Goal: Task Accomplishment & Management: Manage account settings

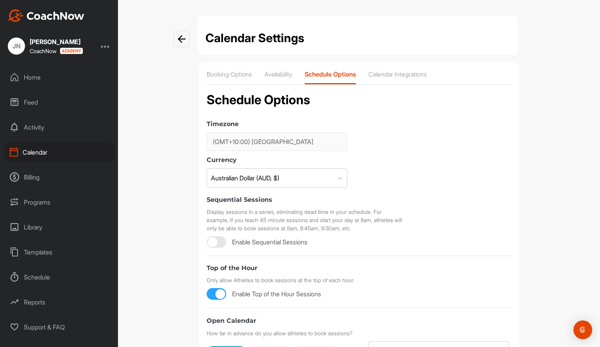
type input "(GMT-08:00) Pacific Time ([GEOGRAPHIC_DATA] & [GEOGRAPHIC_DATA])"
checkbox input "false"
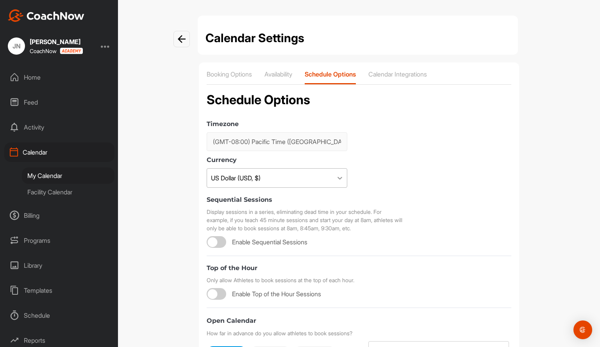
click at [336, 177] on icon at bounding box center [340, 178] width 8 height 8
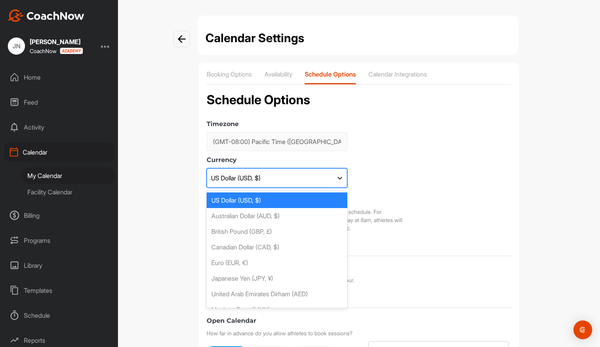
scroll to position [1, 0]
click at [257, 213] on div "Australian Dollar (AUD, $)" at bounding box center [277, 216] width 141 height 16
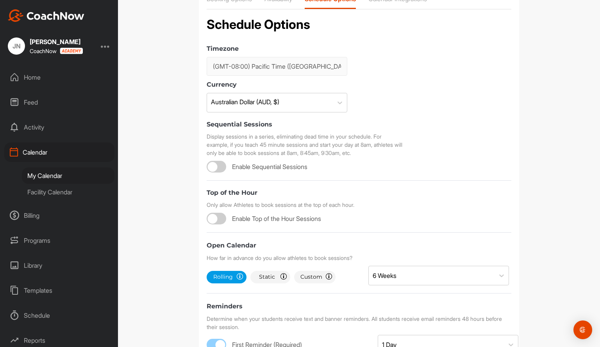
scroll to position [78, 0]
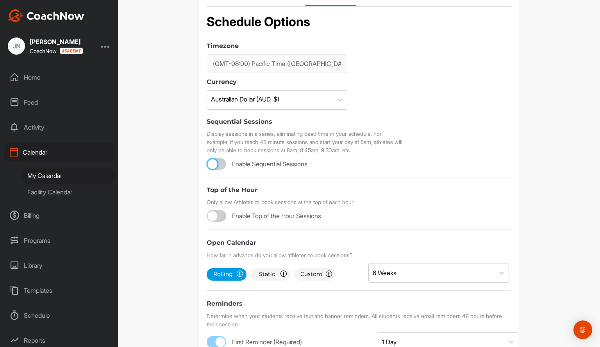
click at [211, 161] on div at bounding box center [213, 164] width 10 height 10
checkbox input "true"
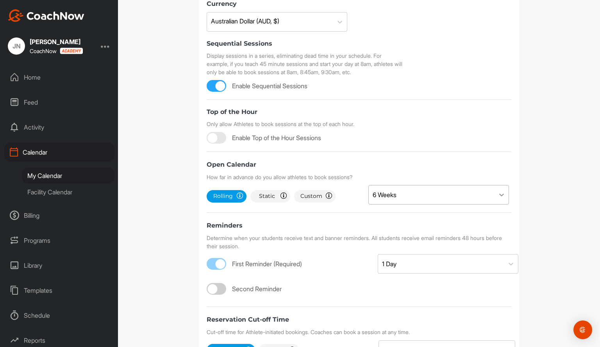
scroll to position [1, 0]
click at [499, 193] on icon at bounding box center [501, 195] width 8 height 8
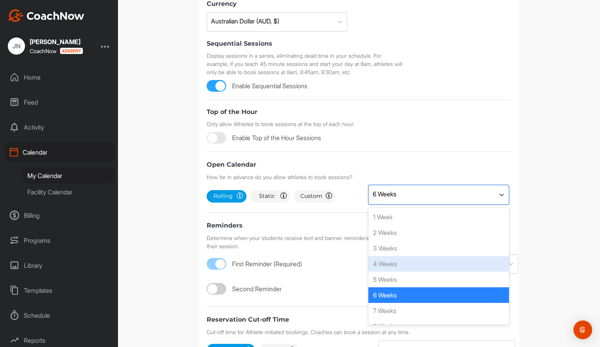
click at [385, 266] on div "4 Weeks" at bounding box center [438, 264] width 141 height 16
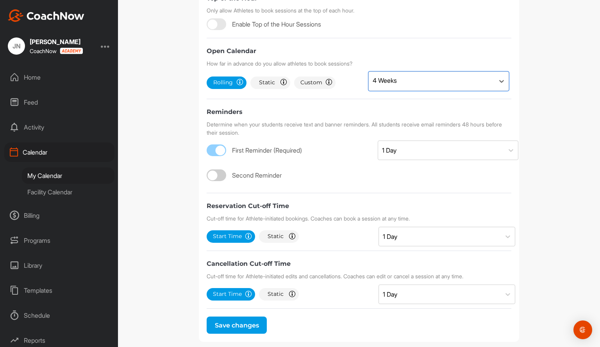
scroll to position [273, 0]
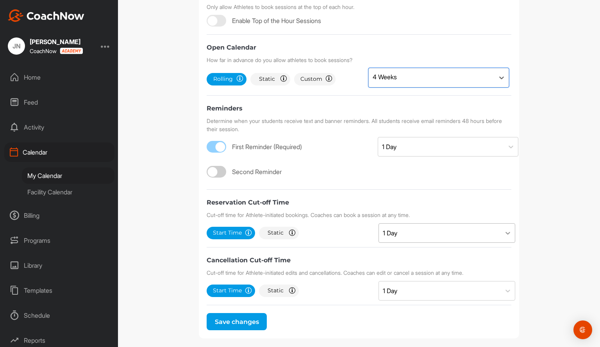
click at [505, 233] on icon at bounding box center [507, 233] width 5 height 3
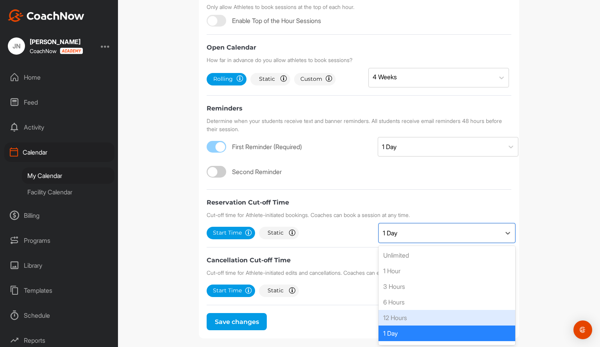
click at [392, 316] on div "12 Hours" at bounding box center [446, 318] width 137 height 16
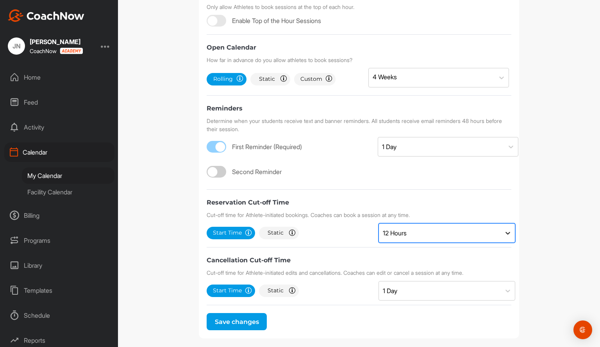
click at [505, 229] on icon at bounding box center [508, 233] width 8 height 8
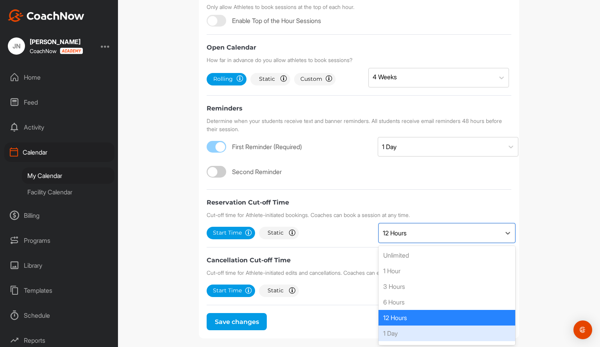
click at [395, 330] on div "1 Day" at bounding box center [446, 334] width 137 height 16
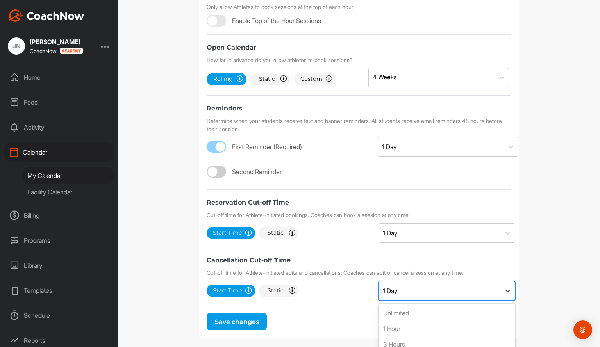
click at [505, 290] on icon at bounding box center [507, 291] width 5 height 3
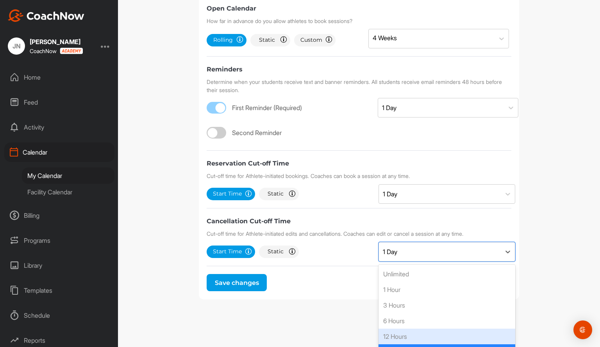
click at [401, 334] on div "12 Hours" at bounding box center [446, 337] width 137 height 16
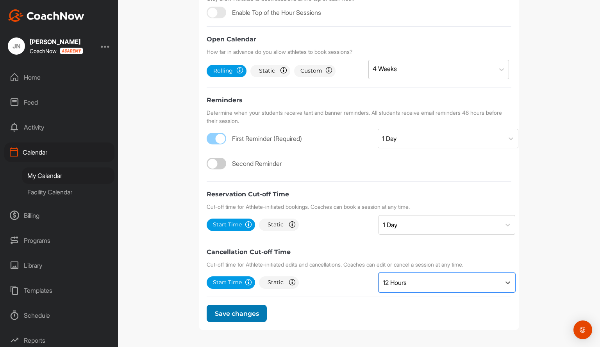
click at [228, 313] on span "Save changes" at bounding box center [237, 313] width 44 height 7
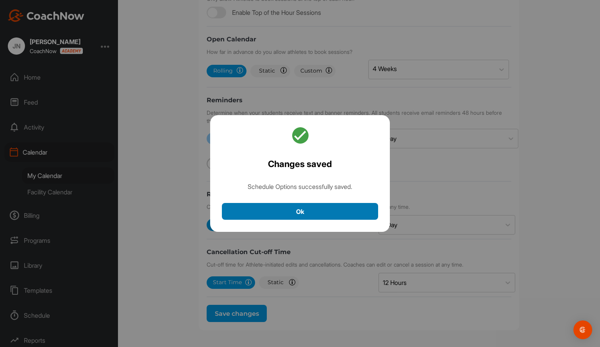
click at [297, 211] on button "Ok" at bounding box center [300, 211] width 156 height 17
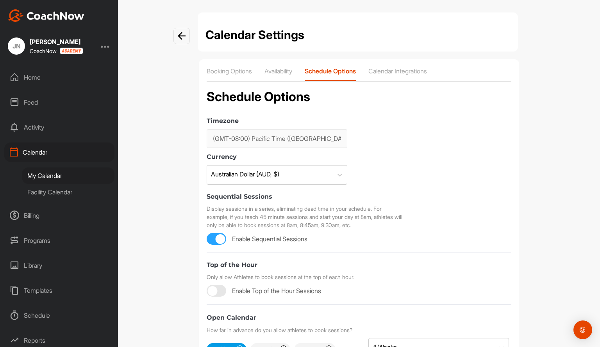
scroll to position [0, 0]
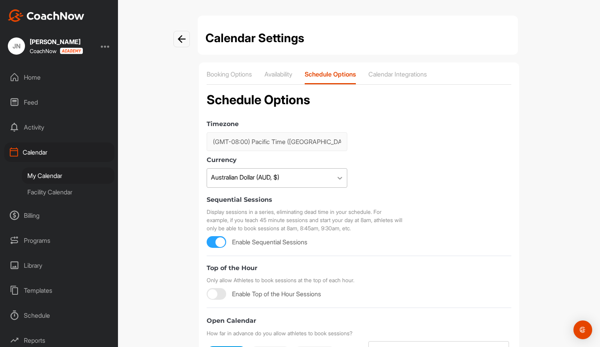
click at [337, 176] on icon at bounding box center [340, 178] width 8 height 8
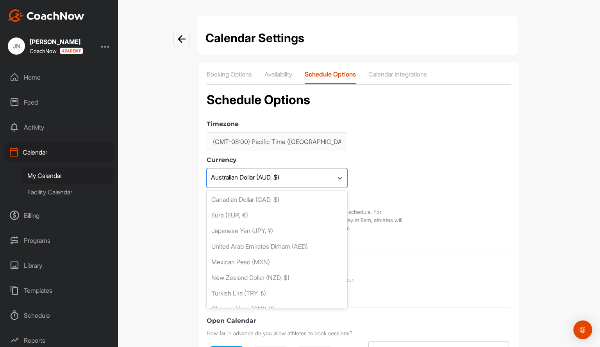
scroll to position [105, 0]
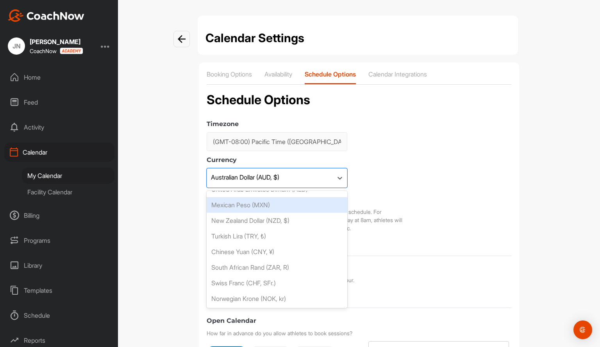
type input "n"
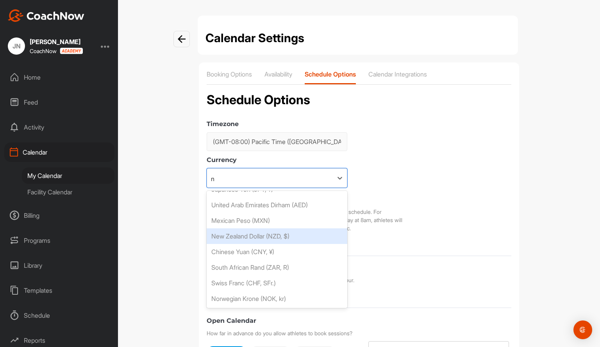
click at [244, 237] on div "New Zealand Dollar (NZD, $)" at bounding box center [277, 236] width 141 height 16
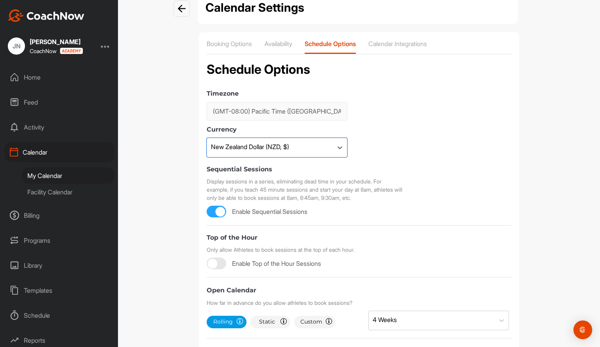
scroll to position [0, 0]
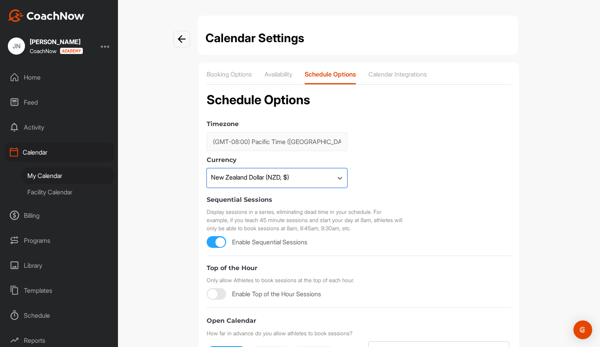
click at [178, 42] on img at bounding box center [182, 39] width 8 height 8
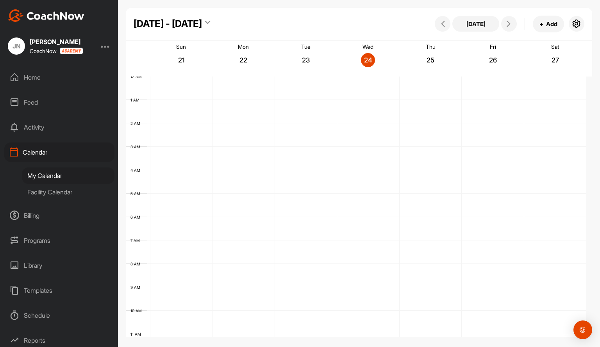
scroll to position [135, 0]
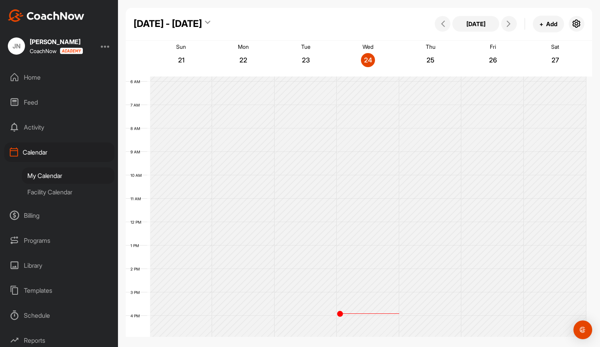
click at [59, 175] on div "My Calendar" at bounding box center [68, 176] width 93 height 16
click at [549, 21] on button "+ Add" at bounding box center [548, 24] width 31 height 17
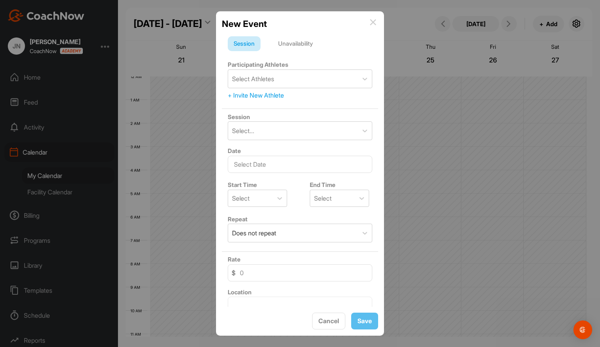
click at [497, 7] on div at bounding box center [300, 173] width 600 height 347
click at [575, 22] on div at bounding box center [300, 173] width 600 height 347
click at [334, 324] on span "Cancel" at bounding box center [328, 321] width 21 height 8
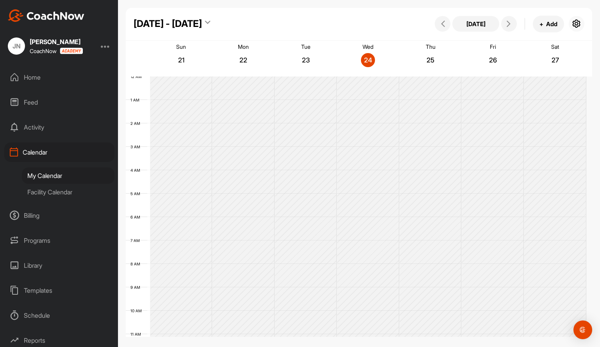
click at [581, 23] on icon "button" at bounding box center [576, 23] width 9 height 9
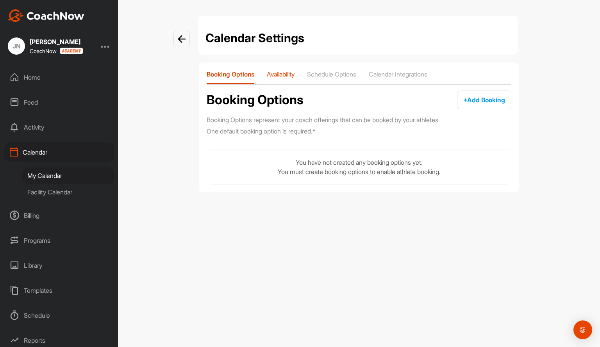
click at [278, 72] on p "Availability" at bounding box center [281, 74] width 28 height 8
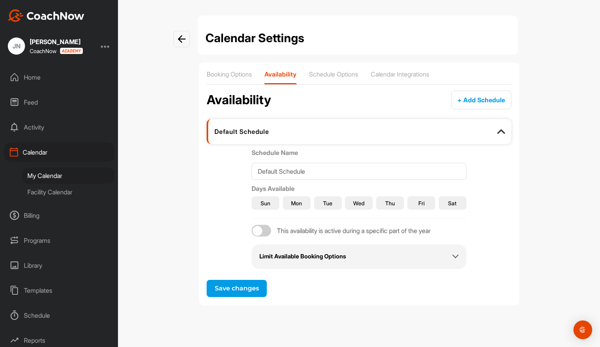
click at [176, 39] on div at bounding box center [181, 39] width 16 height 16
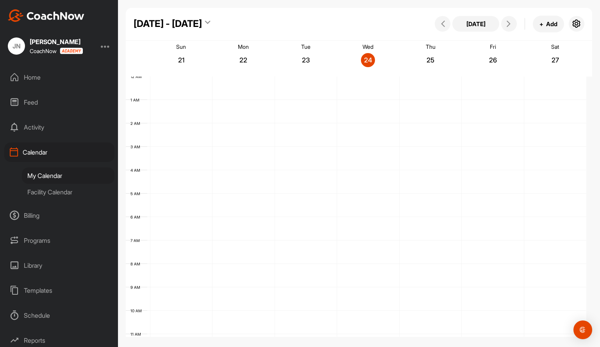
scroll to position [135, 0]
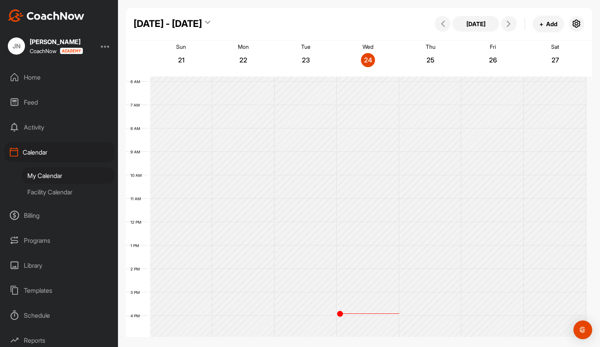
click at [103, 44] on div "JN Jimmy Napier CoachNow" at bounding box center [59, 45] width 118 height 17
click at [109, 47] on div at bounding box center [105, 45] width 9 height 9
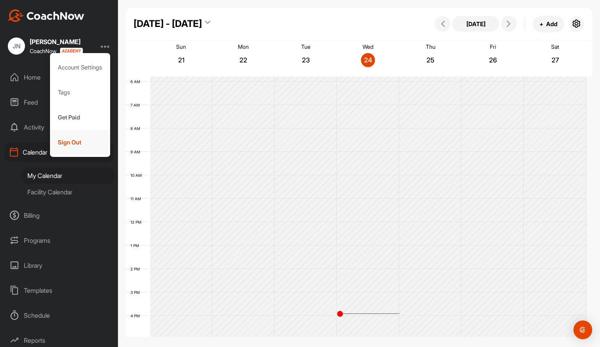
click at [69, 143] on div "Sign Out" at bounding box center [80, 142] width 61 height 25
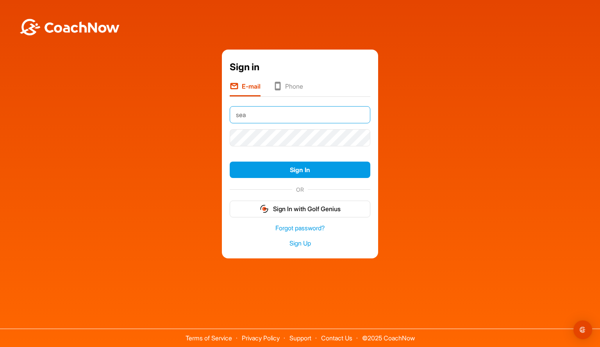
type input "sean.bicknell@golfgenius.com"
click at [230, 162] on button "Sign In" at bounding box center [300, 170] width 141 height 17
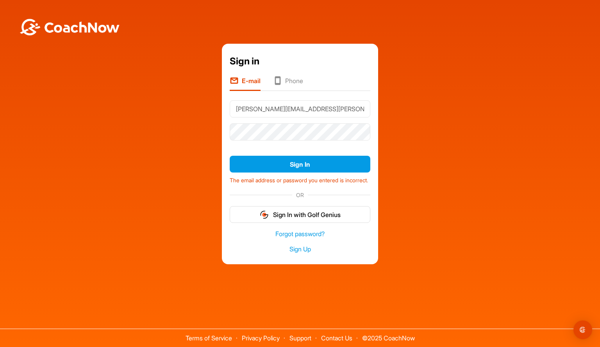
click at [408, 116] on div "Sign in E-mail Phone sean.bicknell@golfgenius.com Sign In The email address or …" at bounding box center [300, 154] width 592 height 220
click at [289, 218] on button "Sign In with Golf Genius" at bounding box center [300, 214] width 141 height 17
type input "[PERSON_NAME][EMAIL_ADDRESS][PERSON_NAME][DOMAIN_NAME]"
click at [155, 103] on div "Sign in E-mail Phone sean.bicknell@golfgenius.com Sign In Signin failed. User n…" at bounding box center [300, 154] width 592 height 220
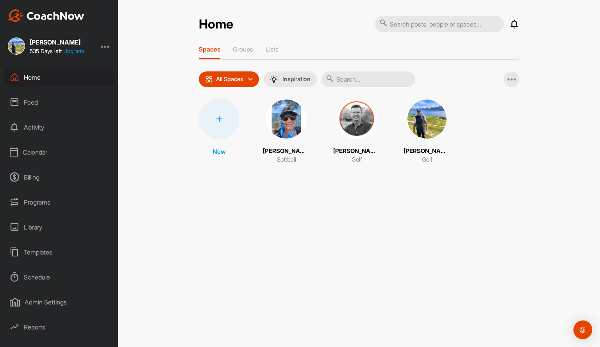
click at [28, 153] on div "Calendar" at bounding box center [59, 153] width 110 height 20
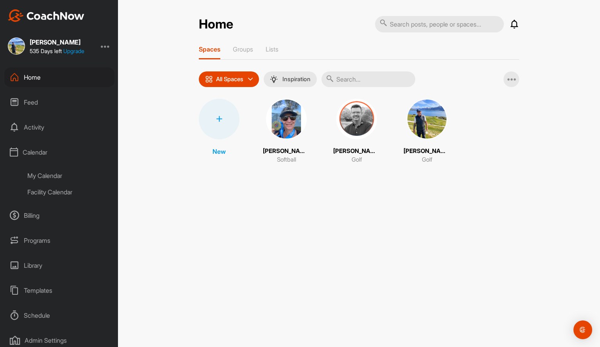
click at [38, 176] on div "My Calendar" at bounding box center [68, 176] width 93 height 16
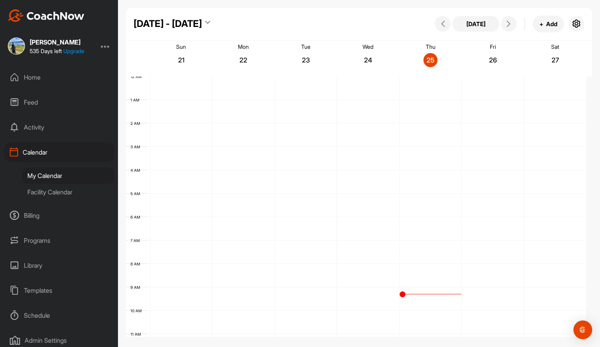
scroll to position [135, 0]
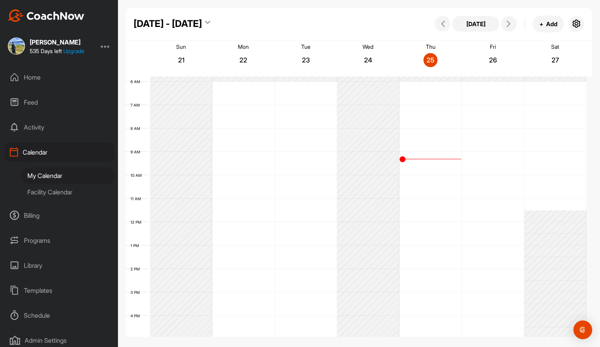
click at [31, 213] on div "Billing" at bounding box center [59, 216] width 110 height 20
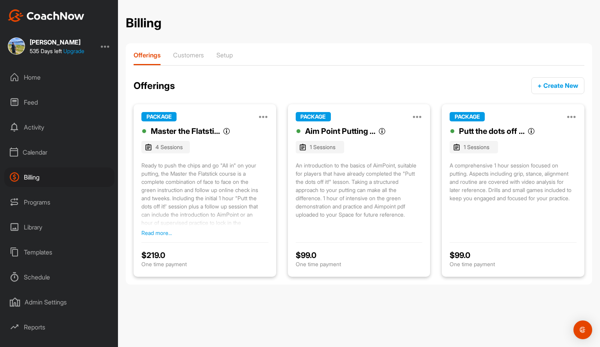
click at [155, 232] on button "Read more..." at bounding box center [156, 233] width 30 height 8
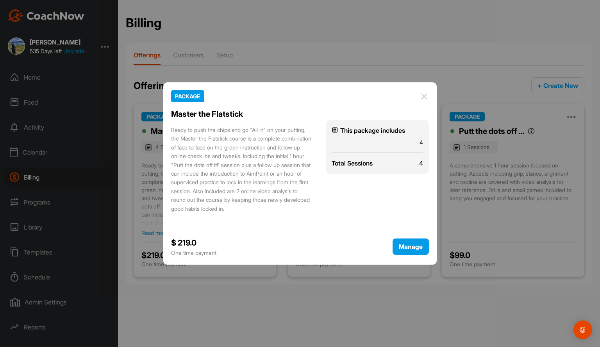
click at [424, 96] on img at bounding box center [423, 96] width 9 height 9
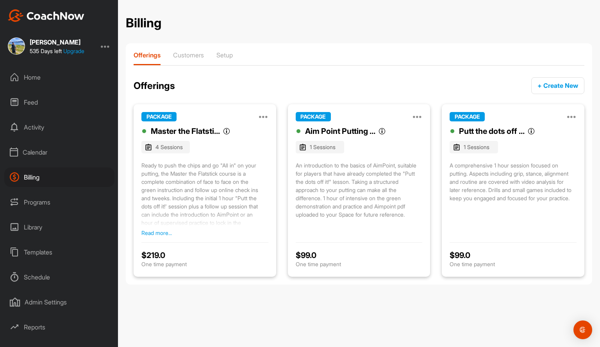
click at [415, 116] on div "PACKAGE Manage Edit Clone Deactivate" at bounding box center [359, 116] width 127 height 9
click at [419, 116] on icon at bounding box center [417, 116] width 9 height 9
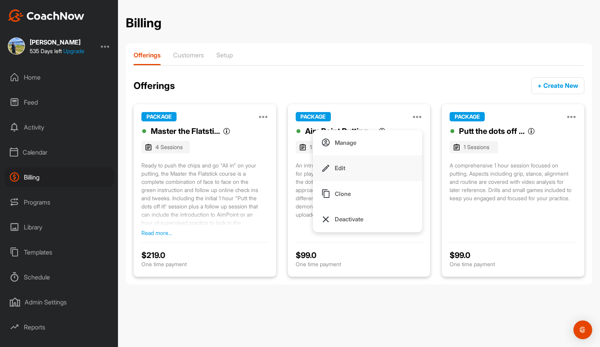
click at [349, 170] on button "Edit" at bounding box center [367, 168] width 109 height 26
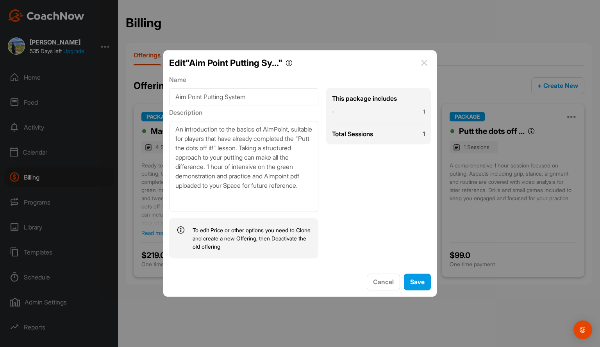
click at [200, 185] on textarea "An introduction to the basics of AimPoint, suitable for players that have alrea…" at bounding box center [243, 166] width 149 height 91
click at [222, 184] on textarea "An introduction to the basics of AimPoint, suitable for players that have alrea…" at bounding box center [243, 166] width 149 height 91
type textarea "An introduction to the basics of AimPoint, suitable for players that have alrea…"
drag, startPoint x: 410, startPoint y: 278, endPoint x: 404, endPoint y: 269, distance: 11.5
click at [408, 278] on button "Save" at bounding box center [417, 282] width 27 height 17
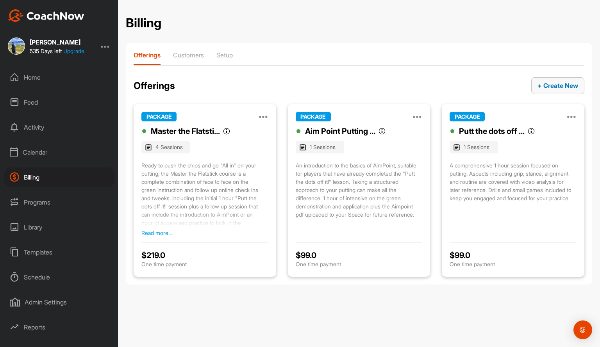
click at [540, 86] on span "+ Create New" at bounding box center [557, 86] width 41 height 8
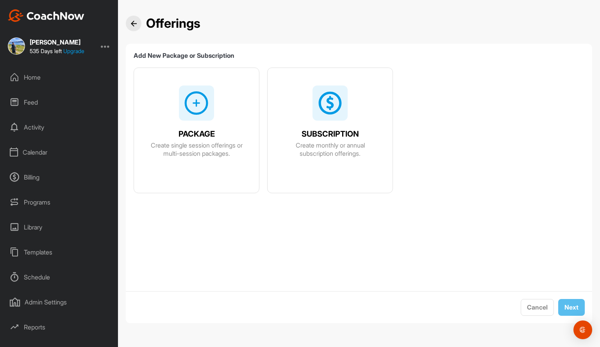
click at [198, 105] on img at bounding box center [196, 103] width 25 height 25
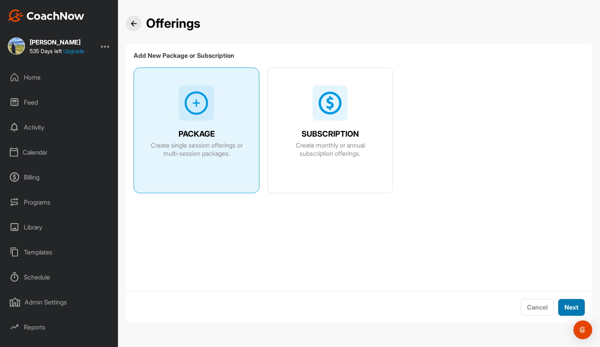
click at [576, 310] on span "Next" at bounding box center [571, 307] width 14 height 8
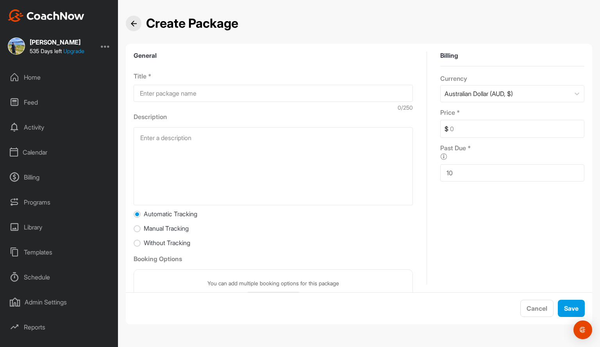
click at [171, 98] on input at bounding box center [273, 93] width 279 height 17
type input "1 hour Individual"
drag, startPoint x: 456, startPoint y: 129, endPoint x: 462, endPoint y: 129, distance: 5.5
click at [457, 129] on input at bounding box center [515, 128] width 135 height 17
type input "99"
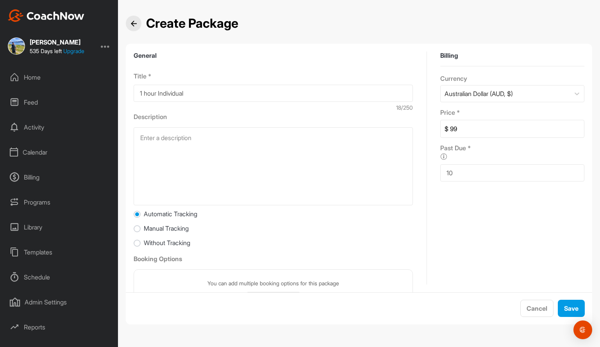
click at [152, 150] on textarea at bounding box center [273, 166] width 279 height 78
click at [360, 136] on textarea "1 Hour one on one lesson. Video analysis , faults identified , fixes and drilss…" at bounding box center [273, 166] width 279 height 78
click at [402, 137] on textarea "1 Hour one on one lesson. Video analysis , faults identified , fixes and drills…" at bounding box center [273, 166] width 279 height 78
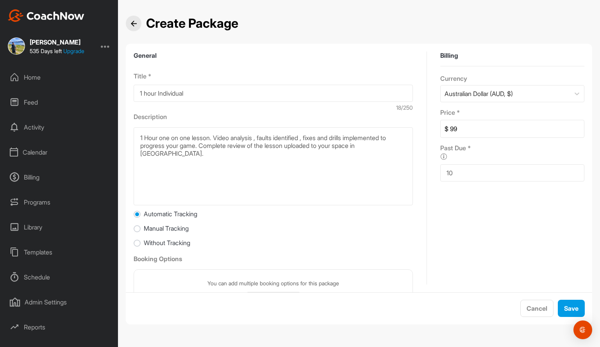
click at [280, 146] on textarea "1 Hour one on one lesson. Video analysis , faults identified , fixes and drills…" at bounding box center [273, 166] width 279 height 78
type textarea "1 Hour one on one lesson. Video analysis , faults identified , fixes and drills…"
click at [567, 310] on span "Save" at bounding box center [571, 309] width 14 height 8
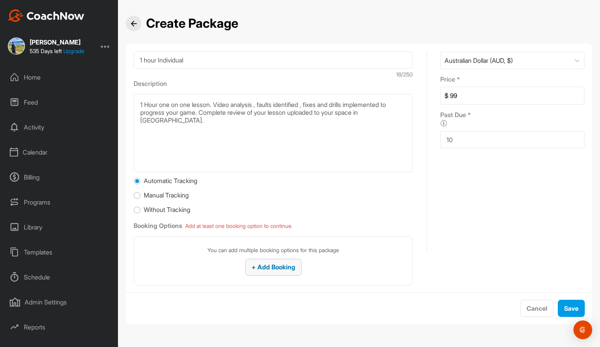
click at [257, 266] on span "+ Add Booking" at bounding box center [273, 267] width 44 height 8
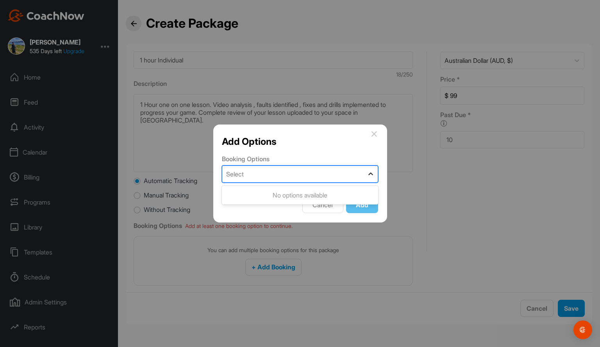
click at [365, 177] on div at bounding box center [371, 174] width 14 height 14
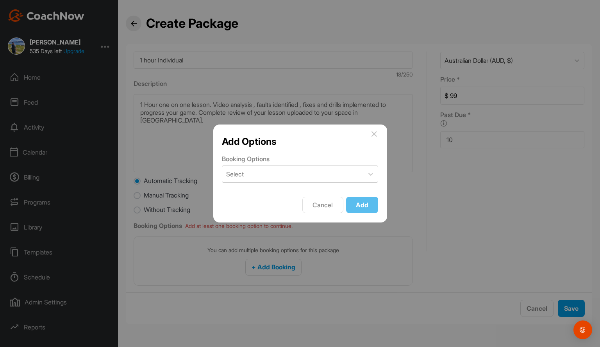
click at [411, 175] on div at bounding box center [300, 173] width 600 height 347
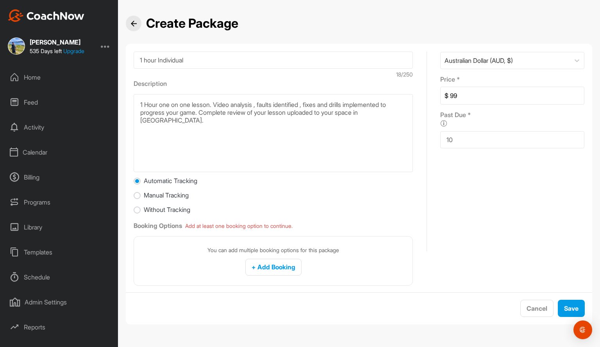
click at [137, 194] on input "Manual Tracking" at bounding box center [137, 195] width 7 height 7
radio input "true"
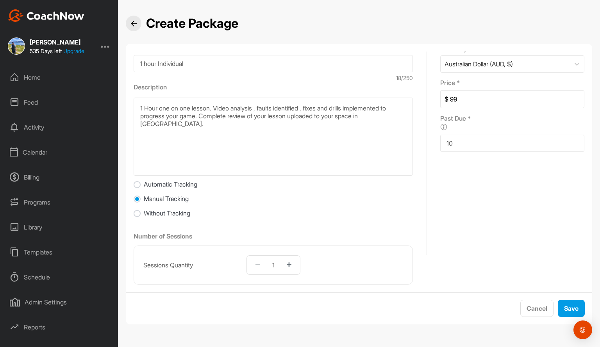
scroll to position [29, 0]
click at [570, 310] on span "Save" at bounding box center [571, 309] width 14 height 8
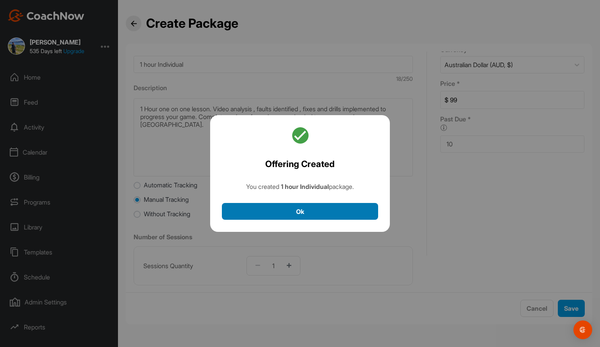
click at [298, 205] on button "Ok" at bounding box center [300, 211] width 156 height 17
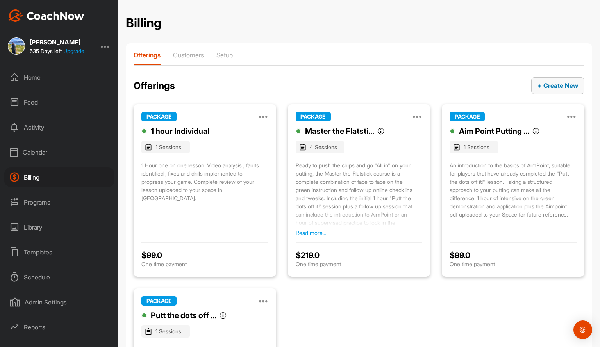
click at [537, 82] on span "+ Create New" at bounding box center [557, 86] width 41 height 8
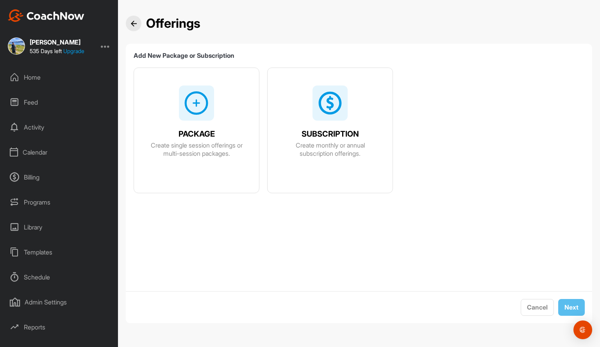
click at [209, 105] on img at bounding box center [196, 103] width 25 height 25
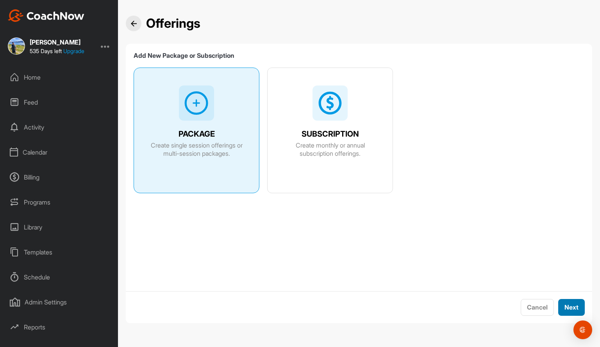
click at [576, 305] on span "Next" at bounding box center [571, 307] width 14 height 8
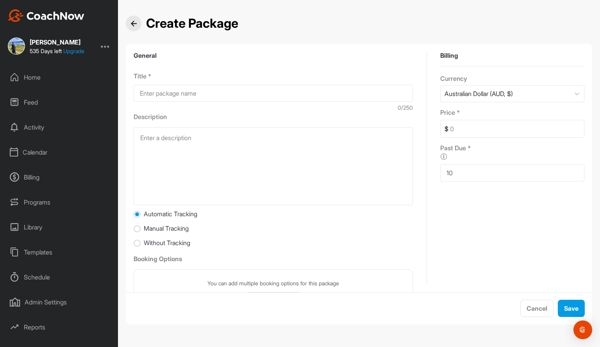
click at [159, 93] on input at bounding box center [273, 93] width 279 height 17
type input "2 Hour On-course"
click at [148, 142] on textarea at bounding box center [273, 166] width 279 height 78
type textarea "@"
click at [195, 137] on textarea "2 Hour On-course general play with strategy t" at bounding box center [273, 166] width 279 height 78
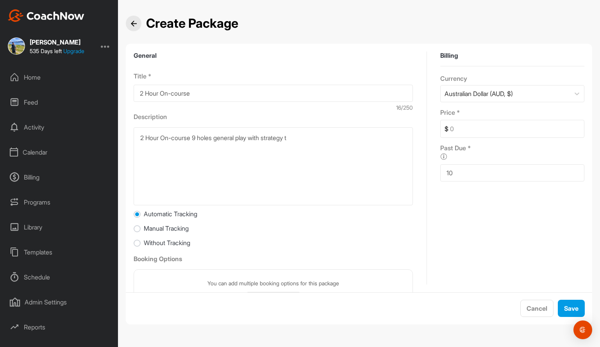
click at [311, 138] on textarea "2 Hour On-course 9 holes general play with strategy t" at bounding box center [273, 166] width 279 height 78
click at [343, 137] on textarea "2 Hour On-course 9 holes general play with strategy to help you navugate your w…" at bounding box center [273, 166] width 279 height 78
click at [392, 147] on textarea "2 Hour On-course 9 holes general play with strategy to help you navigate your w…" at bounding box center [273, 166] width 279 height 78
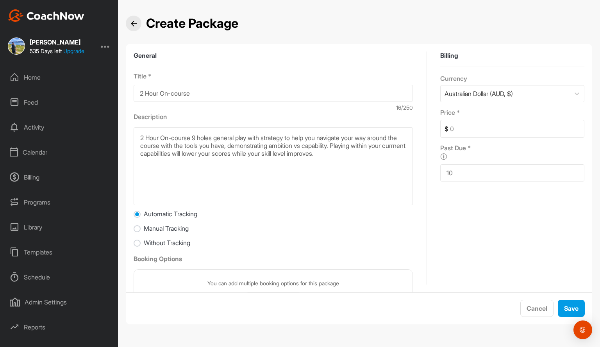
type textarea "2 Hour On-course 9 holes general play with strategy to help you navigate your w…"
click at [458, 128] on input at bounding box center [515, 128] width 135 height 17
type input "125"
click at [572, 314] on button "Save" at bounding box center [571, 308] width 27 height 17
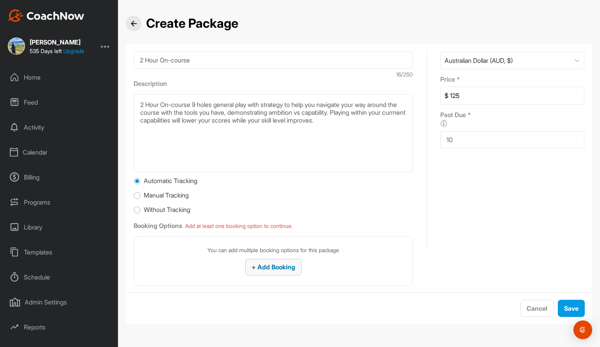
click at [266, 268] on span "+ Add Booking" at bounding box center [273, 267] width 44 height 8
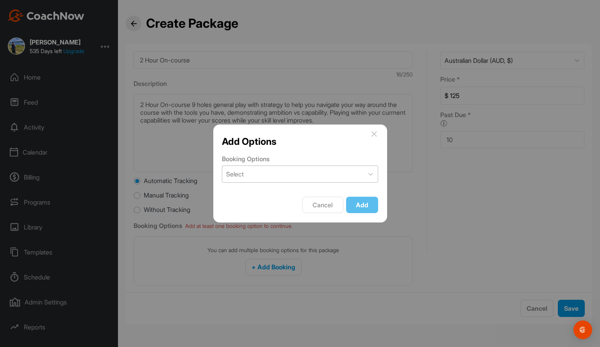
click at [358, 177] on div "Select" at bounding box center [292, 174] width 141 height 16
click at [371, 174] on icon at bounding box center [371, 174] width 8 height 8
click at [326, 207] on span "Cancel" at bounding box center [322, 205] width 20 height 8
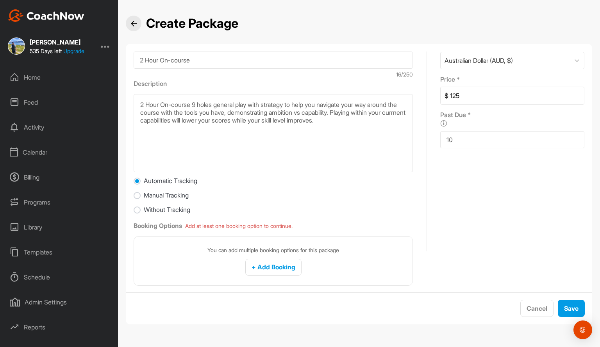
click at [133, 196] on form "General Title * 2 Hour On-course 16 /250 Description 2 Hour On-course 9 holes g…" at bounding box center [359, 172] width 466 height 241
click at [136, 196] on input "Manual Tracking" at bounding box center [137, 195] width 7 height 7
radio input "true"
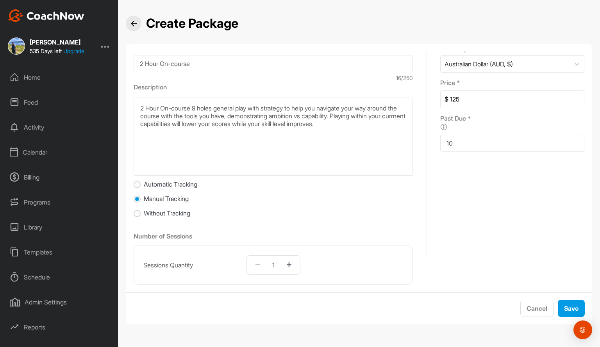
scroll to position [29, 0]
click at [579, 308] on button "Save" at bounding box center [571, 308] width 27 height 17
click at [567, 312] on div "Save" at bounding box center [571, 308] width 14 height 9
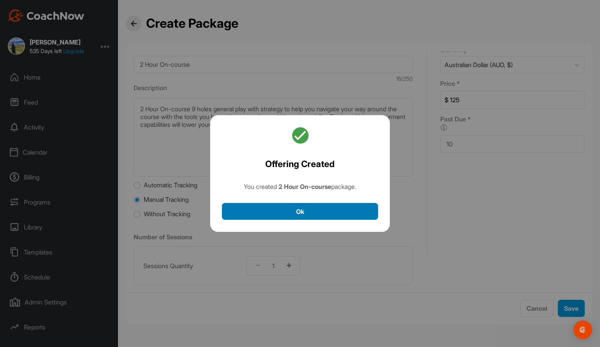
click at [314, 209] on button "Ok" at bounding box center [300, 211] width 156 height 17
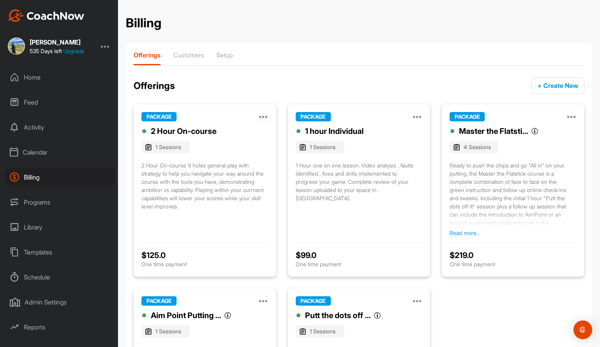
click at [266, 115] on icon at bounding box center [263, 116] width 9 height 9
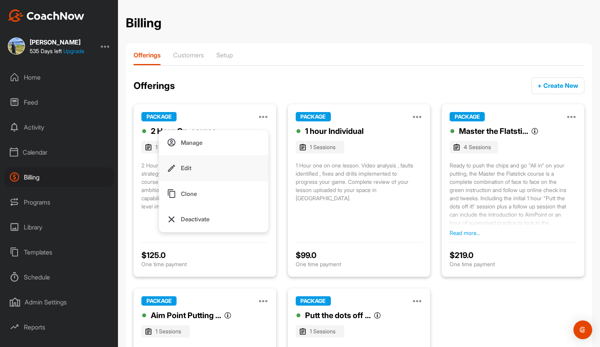
click at [187, 169] on p "Edit" at bounding box center [186, 168] width 11 height 8
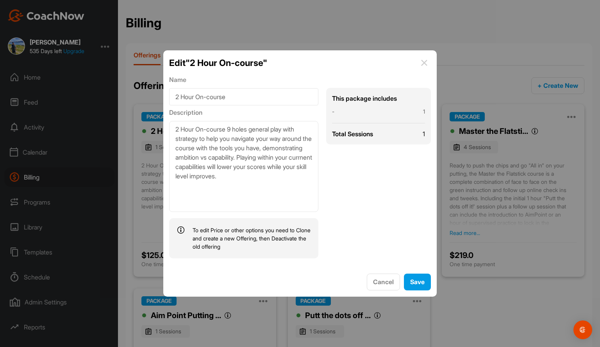
click at [224, 189] on textarea "2 Hour On-course 9 holes general play with strategy to help you navigate your w…" at bounding box center [243, 166] width 149 height 91
click at [227, 185] on textarea "2 Hour On-course 9 holes general play with strategy to help you navigate your w…" at bounding box center [243, 166] width 149 height 91
click at [260, 183] on textarea "2 Hour On-course 9 holes general play with strategy to help you navigate your w…" at bounding box center [243, 166] width 149 height 91
type textarea "2 Hour On-course 9 holes general play with strategy to help you navigate your w…"
click at [414, 283] on span "Save" at bounding box center [417, 282] width 14 height 8
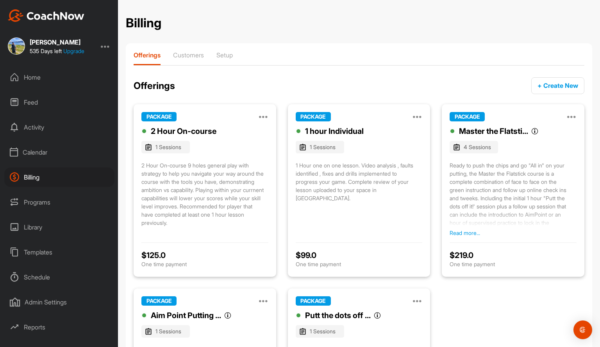
click at [259, 113] on div "PACKAGE Manage Edit Clone Deactivate" at bounding box center [204, 116] width 127 height 9
click at [262, 114] on icon at bounding box center [263, 116] width 9 height 9
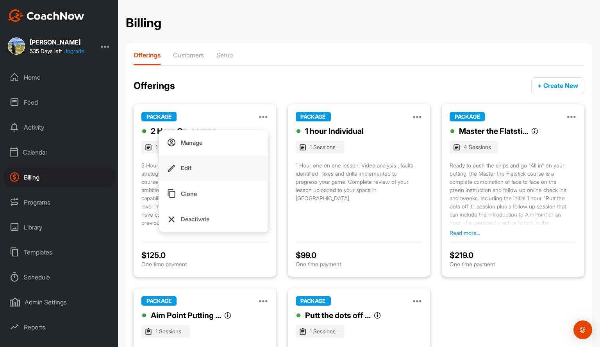
click at [181, 168] on p "Edit" at bounding box center [186, 168] width 11 height 8
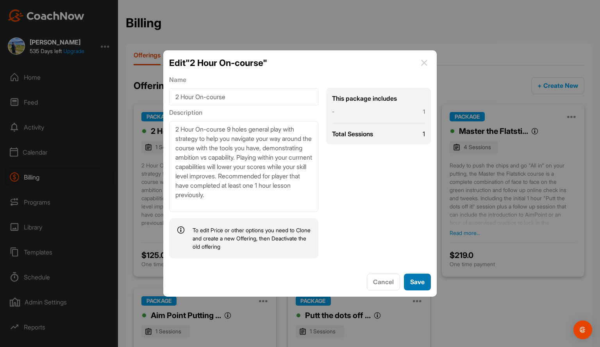
click at [416, 278] on div "Save" at bounding box center [417, 281] width 14 height 9
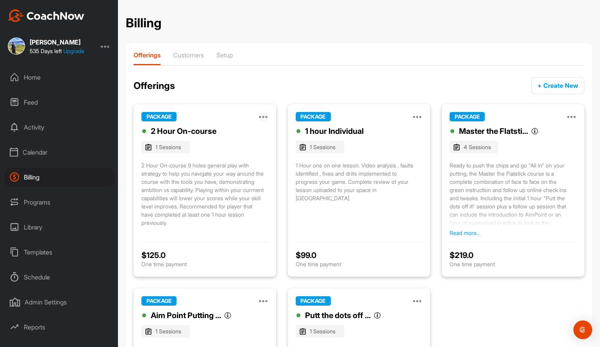
click at [265, 116] on icon at bounding box center [263, 116] width 9 height 9
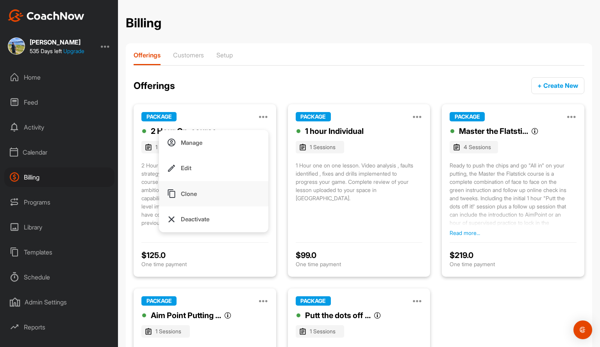
click at [181, 191] on p "Clone" at bounding box center [189, 194] width 16 height 8
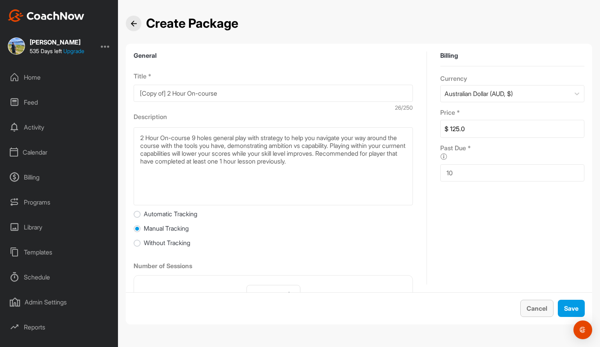
click at [538, 308] on span "Cancel" at bounding box center [536, 309] width 21 height 8
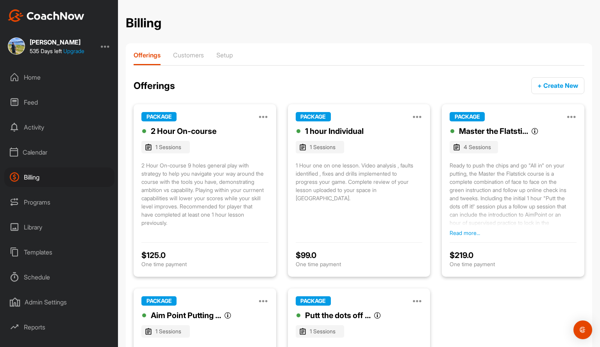
click at [27, 170] on div "Billing" at bounding box center [59, 178] width 110 height 20
click at [34, 174] on div "Billing" at bounding box center [59, 178] width 110 height 20
click at [36, 149] on div "Calendar" at bounding box center [59, 153] width 110 height 20
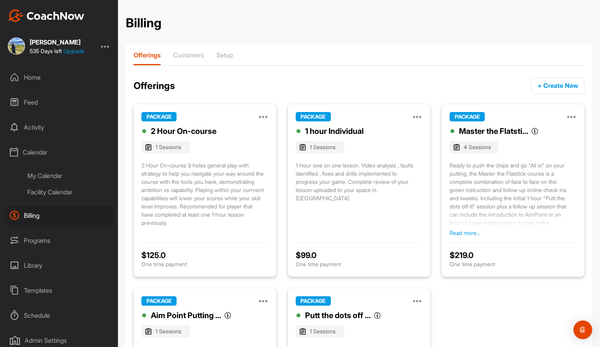
click at [48, 176] on div "My Calendar" at bounding box center [68, 176] width 93 height 16
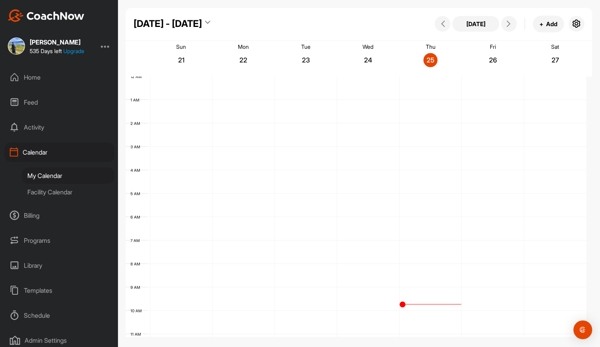
scroll to position [135, 0]
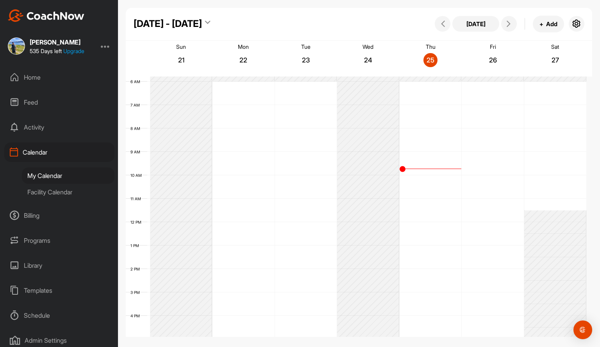
click at [33, 216] on div "Billing" at bounding box center [59, 216] width 110 height 20
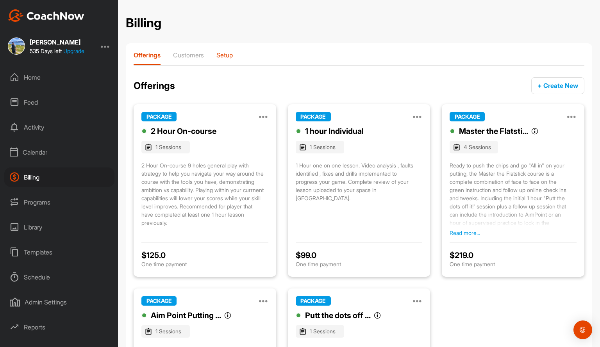
click at [223, 56] on p "Setup" at bounding box center [224, 55] width 16 height 8
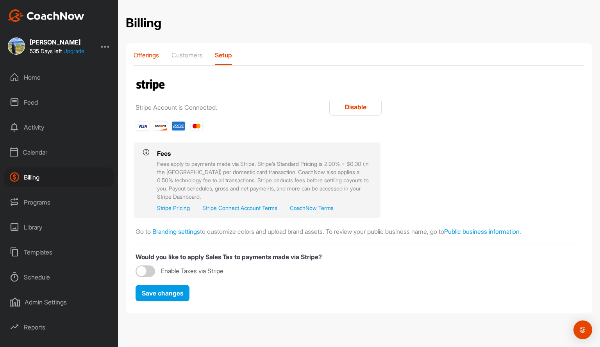
click at [144, 56] on p "Offerings" at bounding box center [146, 55] width 25 height 8
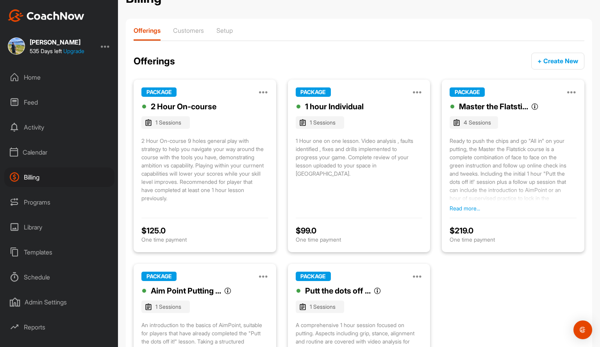
scroll to position [21, 0]
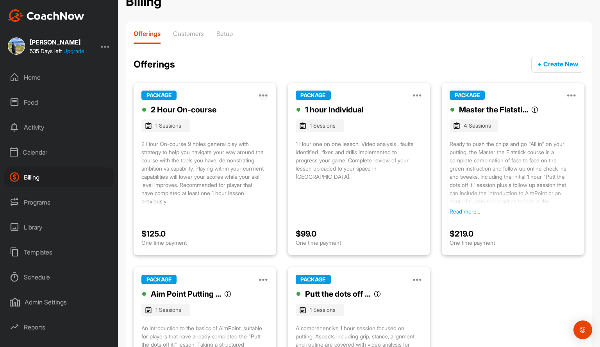
click at [262, 96] on icon at bounding box center [263, 95] width 9 height 9
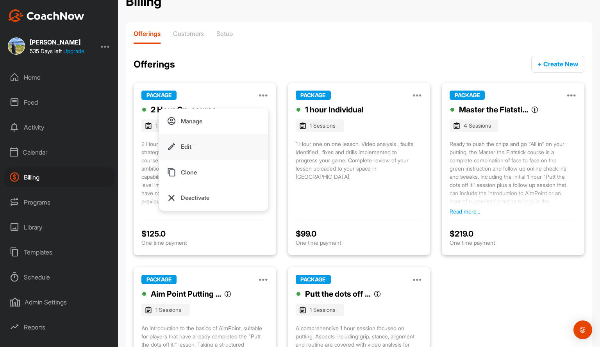
click at [205, 147] on button "Edit" at bounding box center [213, 147] width 109 height 26
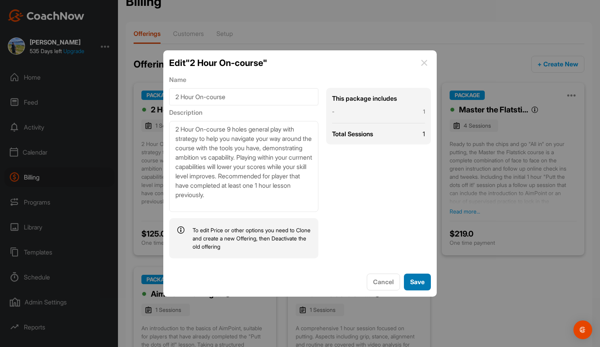
click at [419, 284] on span "Save" at bounding box center [417, 282] width 14 height 8
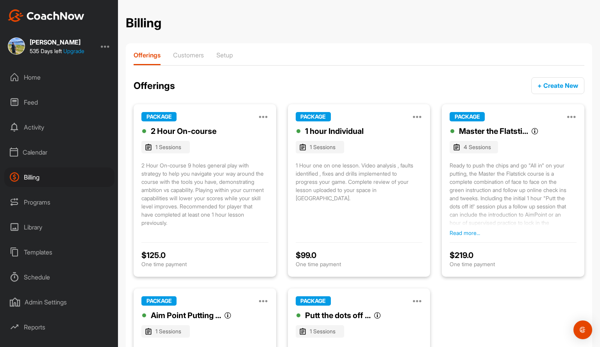
click at [27, 153] on div "Calendar" at bounding box center [59, 153] width 110 height 20
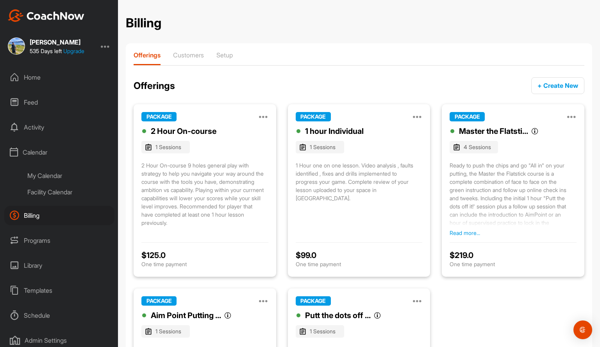
click at [56, 177] on div "My Calendar" at bounding box center [68, 176] width 93 height 16
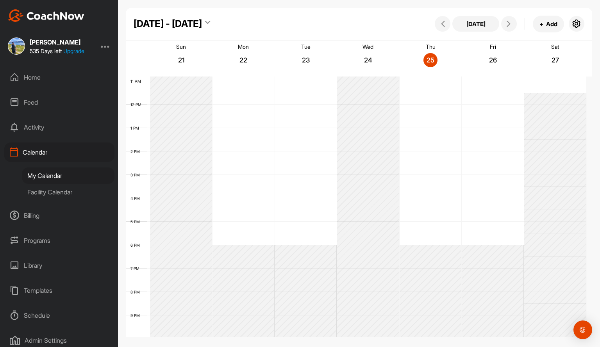
scroll to position [253, 0]
click at [250, 159] on div "12 AM 1 AM 2 AM 3 AM 4 AM 5 AM 6 AM 7 AM 8 AM 9 AM 10 AM 11 AM 12 PM 1 PM 2 PM …" at bounding box center [356, 105] width 460 height 562
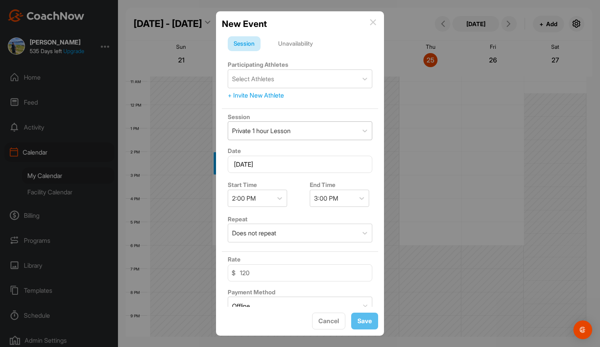
click at [349, 127] on div "Private 1 hour Lesson" at bounding box center [293, 131] width 130 height 18
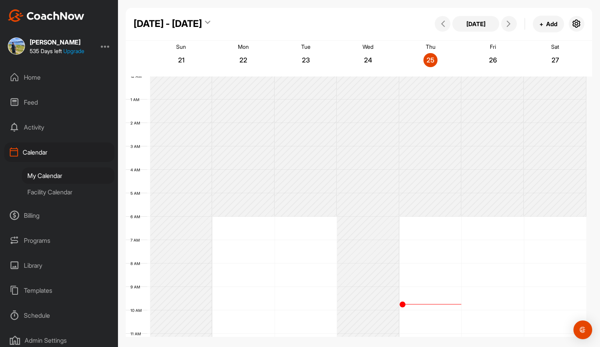
scroll to position [0, 0]
click at [51, 213] on div "Billing" at bounding box center [59, 216] width 110 height 20
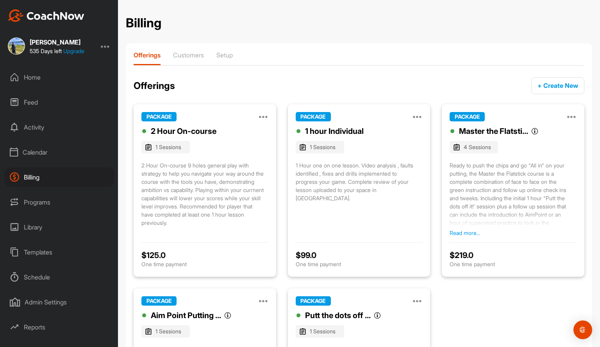
click at [258, 118] on div "PACKAGE Manage Edit Clone Deactivate" at bounding box center [204, 116] width 127 height 9
click at [260, 118] on icon at bounding box center [263, 116] width 9 height 9
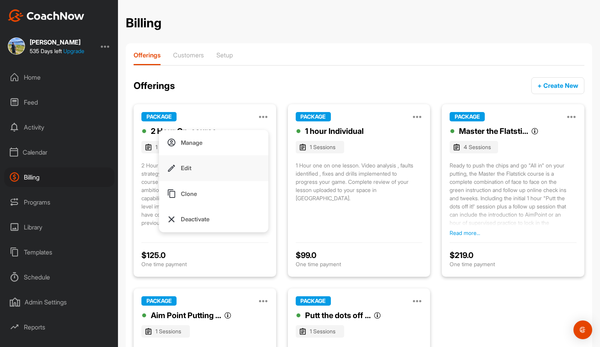
click at [196, 169] on button "Edit" at bounding box center [213, 168] width 109 height 26
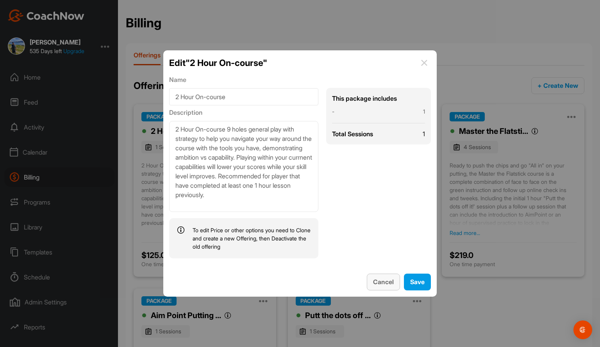
click at [383, 280] on span "Cancel" at bounding box center [383, 282] width 21 height 8
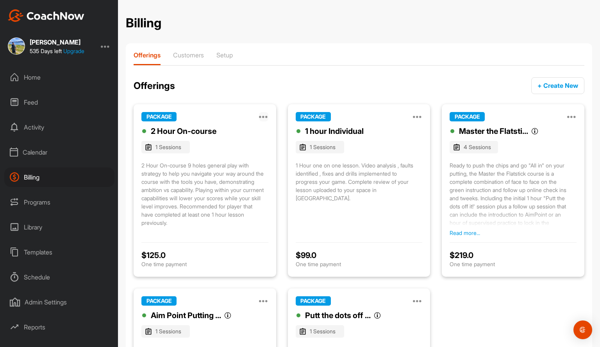
click at [261, 118] on icon at bounding box center [263, 116] width 9 height 9
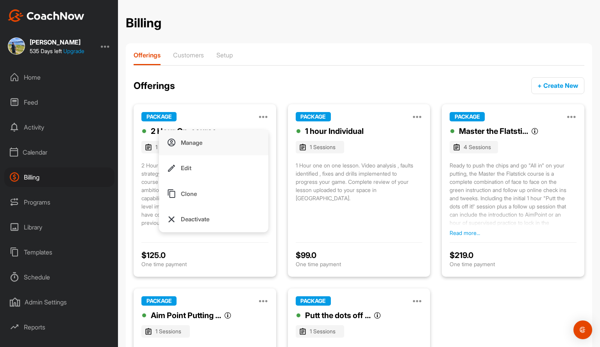
click at [209, 144] on button "Manage" at bounding box center [213, 143] width 109 height 26
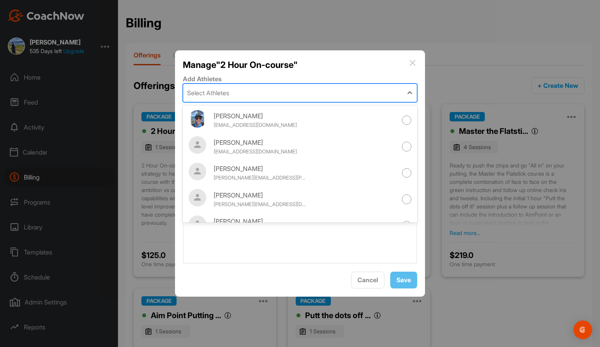
click at [250, 94] on div "Select Athletes" at bounding box center [292, 93] width 219 height 18
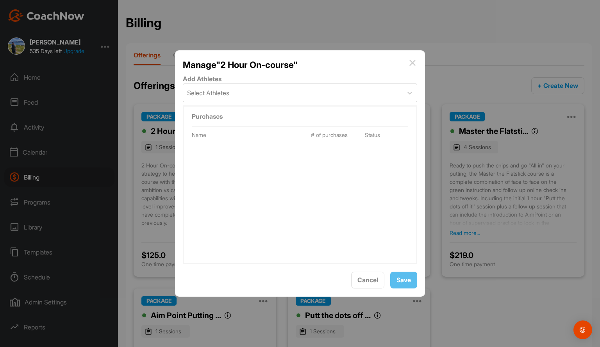
click at [412, 62] on img at bounding box center [412, 62] width 9 height 9
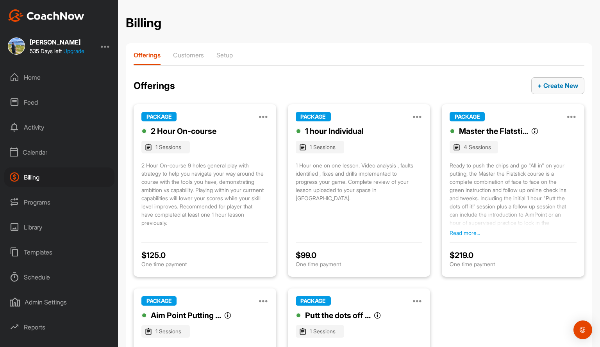
click at [537, 86] on span "+ Create New" at bounding box center [557, 86] width 41 height 8
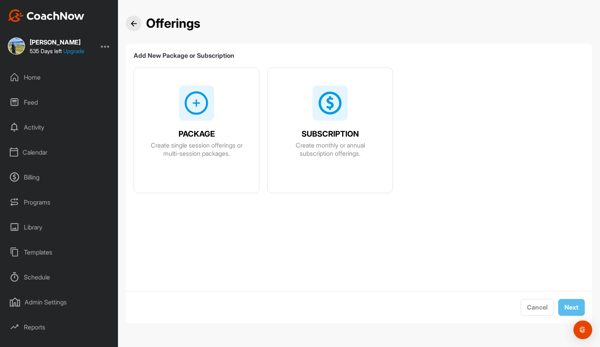
click at [191, 116] on div at bounding box center [196, 103] width 35 height 35
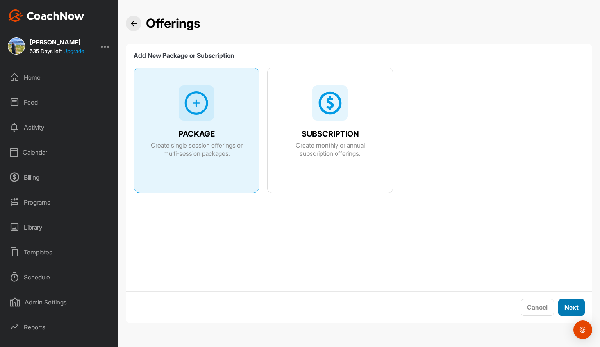
click at [578, 308] on span "Next" at bounding box center [571, 307] width 14 height 8
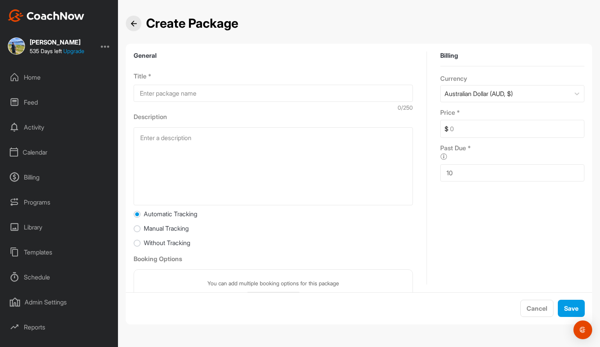
click at [166, 96] on input at bounding box center [273, 93] width 279 height 17
type input "30 Minute Tune Up"
click at [150, 134] on textarea at bounding box center [273, 166] width 279 height 78
type textarea "Just need a quick check up to keep your swing on track."
click at [455, 128] on input at bounding box center [515, 128] width 135 height 17
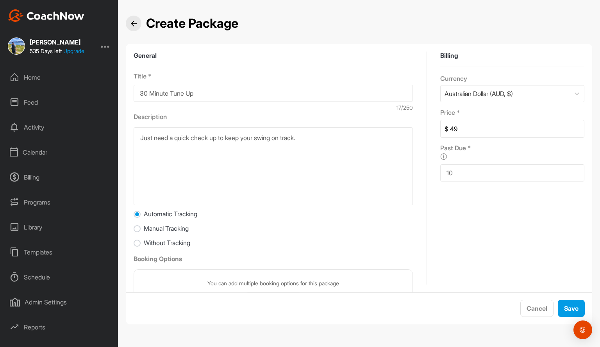
type input "49"
click at [161, 260] on label "Booking Options" at bounding box center [158, 259] width 48 height 8
click at [229, 273] on div "You can add multiple booking options for this package + Add Booking" at bounding box center [273, 294] width 279 height 50
click at [226, 276] on div "You can add multiple booking options for this package + Add Booking" at bounding box center [273, 294] width 279 height 50
click at [135, 244] on input "Without Tracking" at bounding box center [137, 243] width 7 height 7
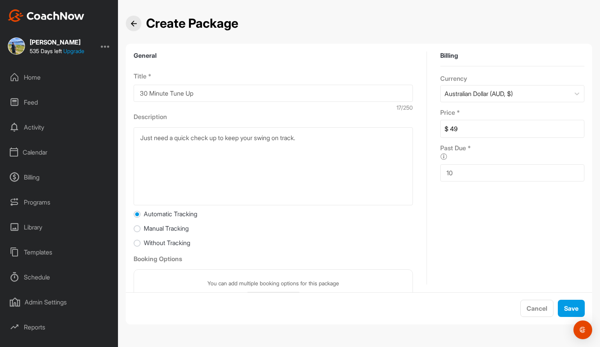
radio input "true"
click at [136, 225] on label "Manual Tracking" at bounding box center [161, 229] width 55 height 8
click at [136, 226] on input "Manual Tracking" at bounding box center [137, 229] width 7 height 7
radio input "true"
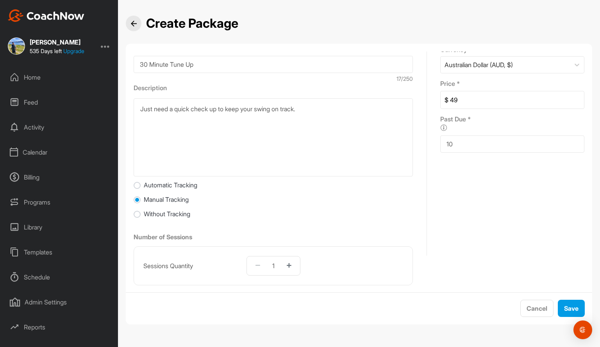
click at [137, 185] on input "Automatic Tracking" at bounding box center [137, 185] width 7 height 7
radio input "true"
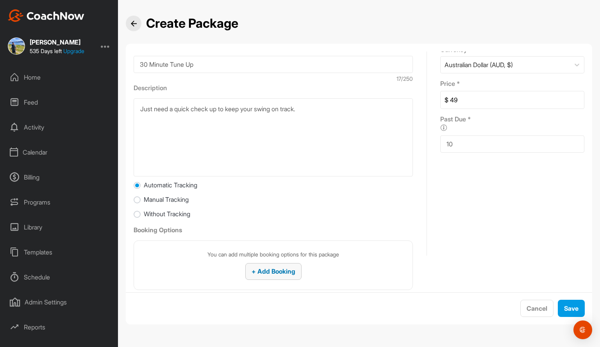
click at [258, 272] on span "+ Add Booking" at bounding box center [273, 271] width 44 height 8
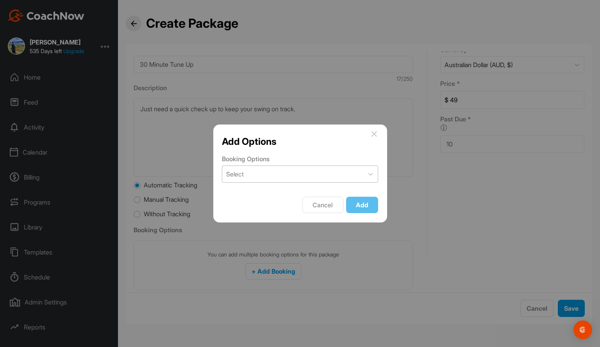
click at [319, 175] on div "Select" at bounding box center [292, 174] width 141 height 16
click at [367, 176] on icon at bounding box center [371, 174] width 8 height 8
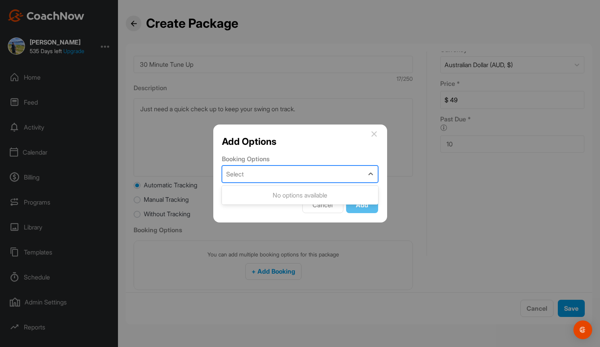
click at [253, 168] on div "Select" at bounding box center [292, 174] width 141 height 16
click at [262, 271] on div at bounding box center [300, 173] width 600 height 347
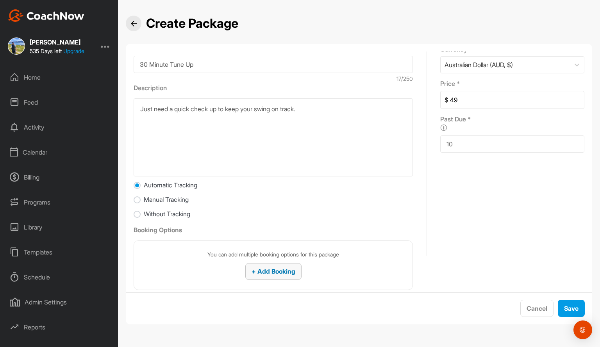
click at [261, 270] on span "+ Add Booking" at bounding box center [273, 271] width 44 height 8
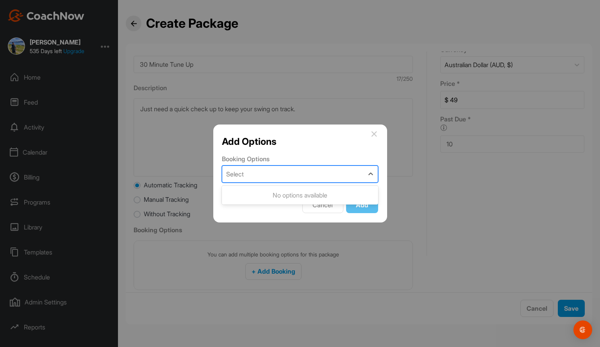
click at [312, 178] on div "Select" at bounding box center [292, 174] width 141 height 16
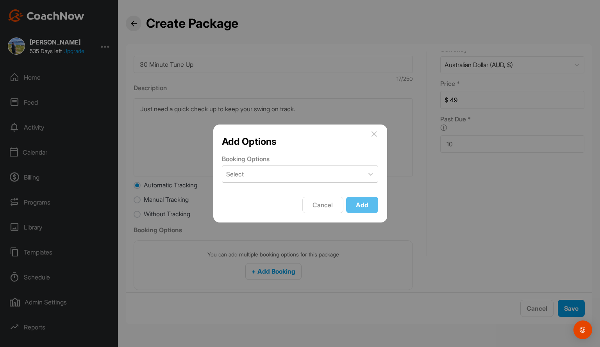
click at [528, 300] on div at bounding box center [300, 173] width 600 height 347
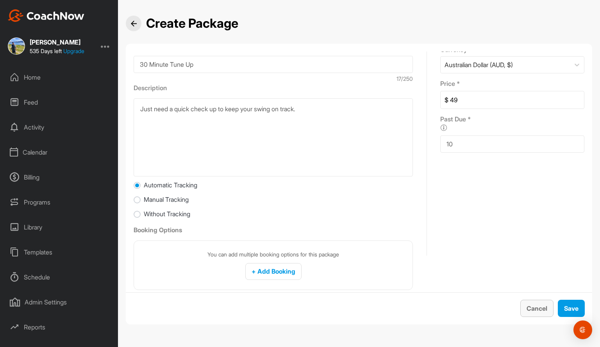
click at [526, 310] on button "Cancel" at bounding box center [536, 308] width 33 height 17
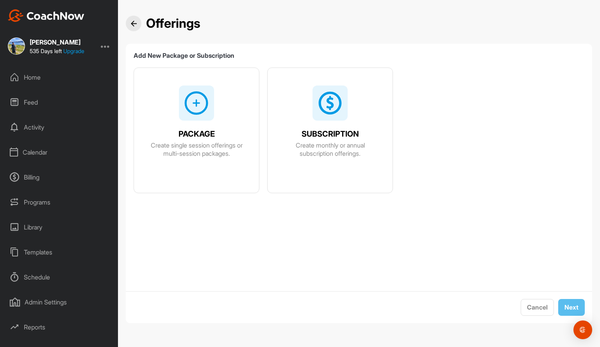
click at [29, 176] on div "Billing" at bounding box center [59, 178] width 110 height 20
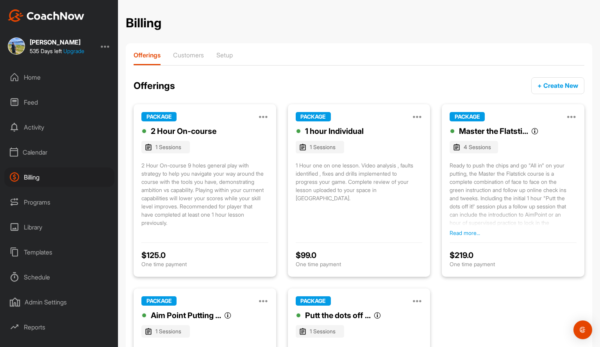
click at [31, 154] on div "Calendar" at bounding box center [59, 153] width 110 height 20
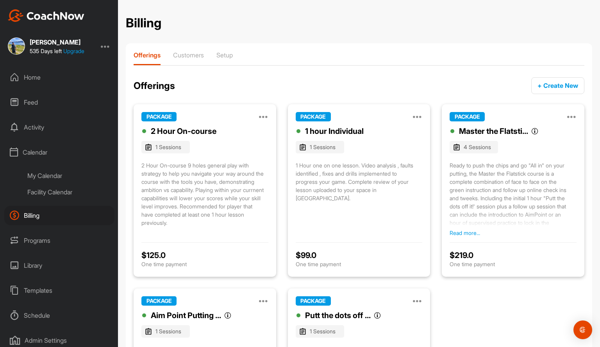
click at [44, 175] on div "My Calendar" at bounding box center [68, 176] width 93 height 16
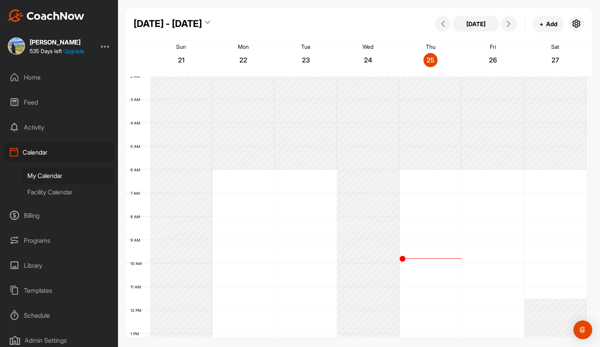
scroll to position [7, 0]
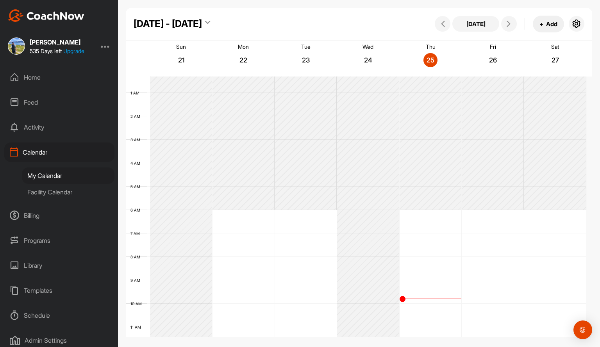
click at [551, 29] on button "+ Add" at bounding box center [548, 24] width 31 height 17
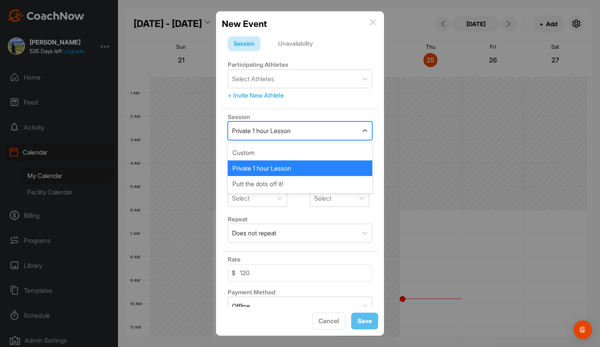
click at [302, 125] on div "Private 1 hour Lesson" at bounding box center [293, 131] width 130 height 18
click at [326, 317] on div "Cancel" at bounding box center [328, 320] width 21 height 9
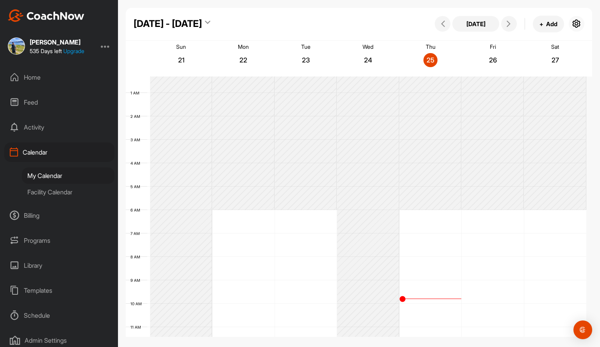
click at [572, 20] on icon "button" at bounding box center [576, 23] width 9 height 9
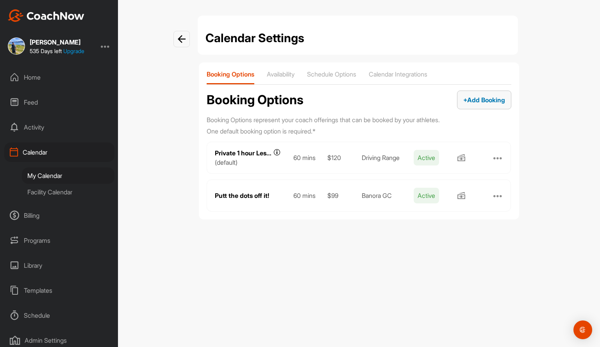
click at [477, 100] on span "+ Add Booking" at bounding box center [484, 100] width 42 height 8
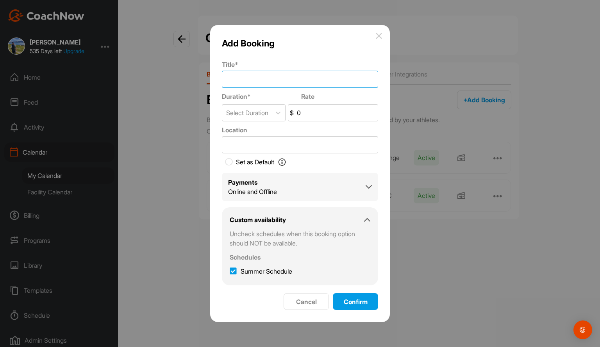
click at [262, 81] on input "Title *" at bounding box center [300, 79] width 156 height 17
click at [184, 111] on div at bounding box center [300, 173] width 600 height 347
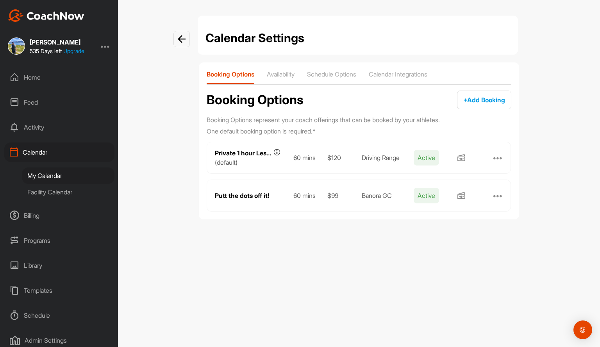
click at [500, 155] on div at bounding box center [497, 157] width 9 height 9
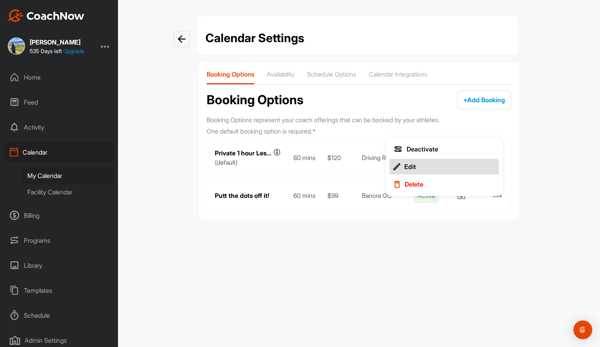
click at [410, 168] on div "Edit" at bounding box center [410, 167] width 12 height 8
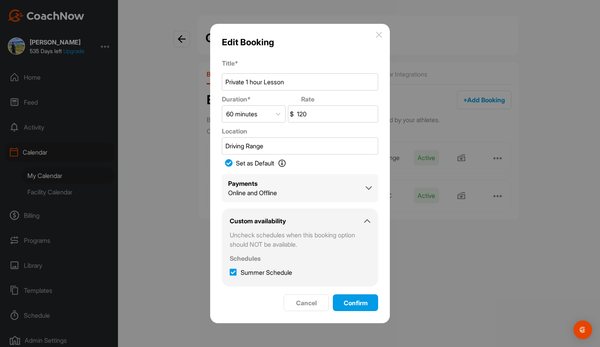
click at [230, 165] on icon at bounding box center [229, 163] width 8 height 8
click at [230, 165] on input "Set as Default Set as Default Determine the session your Students will see when…" at bounding box center [226, 163] width 9 height 9
checkbox input "false"
click at [276, 147] on input "Driving Range" at bounding box center [300, 145] width 156 height 17
type input "D"
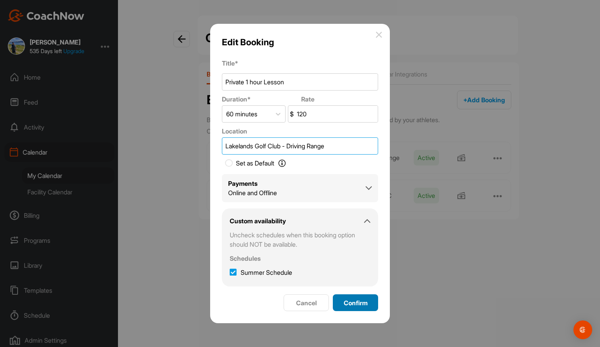
type input "Lakelands Golf Club - Driving Range"
click at [340, 303] on div "Confirm" at bounding box center [355, 302] width 33 height 9
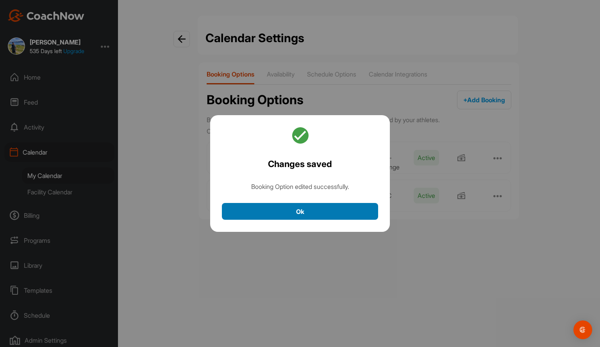
click at [282, 214] on button "Ok" at bounding box center [300, 211] width 156 height 17
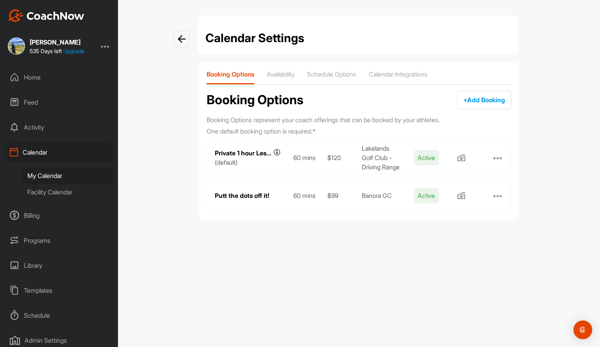
click at [247, 154] on div "Private 1 hour Lesson" at bounding box center [244, 153] width 59 height 8
click at [505, 159] on div at bounding box center [493, 157] width 25 height 9
click at [498, 155] on div at bounding box center [497, 157] width 9 height 9
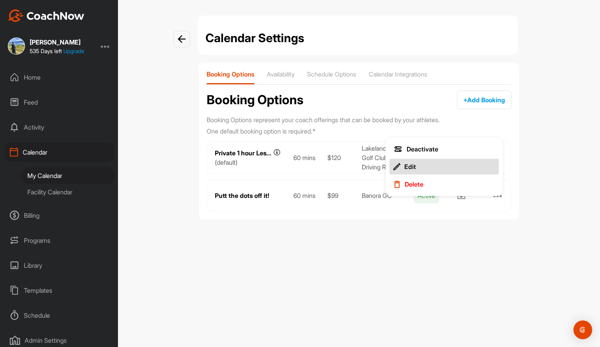
click at [412, 166] on div "Edit" at bounding box center [410, 167] width 12 height 8
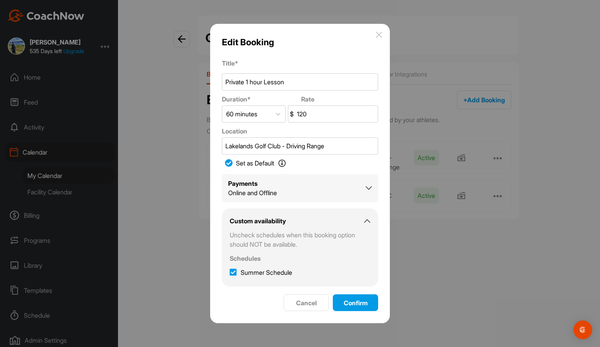
click at [226, 165] on icon at bounding box center [229, 163] width 8 height 8
click at [226, 165] on input "Set as Default Set as Default Determine the session your Students will see when…" at bounding box center [226, 163] width 9 height 9
checkbox input "false"
click at [354, 304] on span "Confirm" at bounding box center [356, 303] width 24 height 8
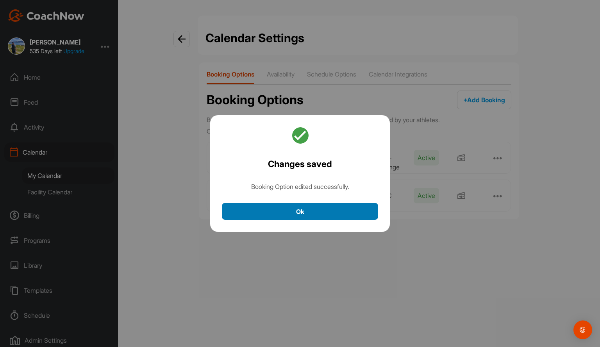
click at [319, 214] on button "Ok" at bounding box center [300, 211] width 156 height 17
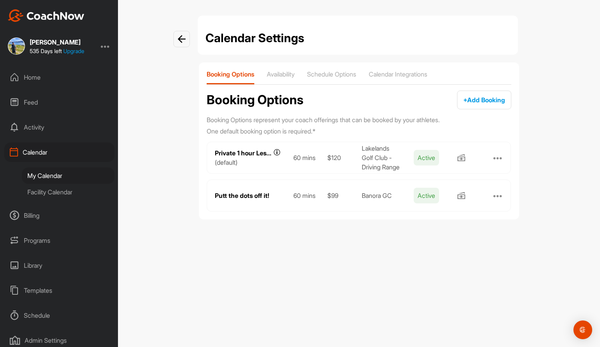
click at [498, 155] on div at bounding box center [497, 157] width 9 height 9
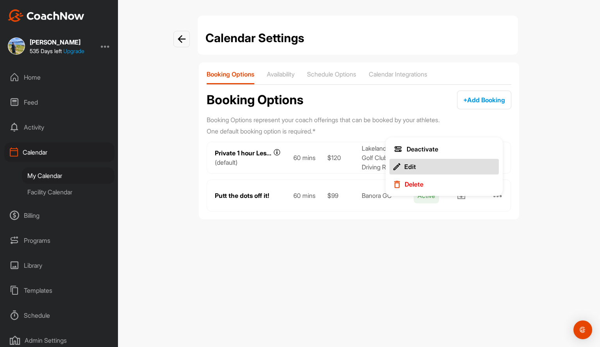
click at [417, 163] on button "Edit" at bounding box center [443, 167] width 109 height 16
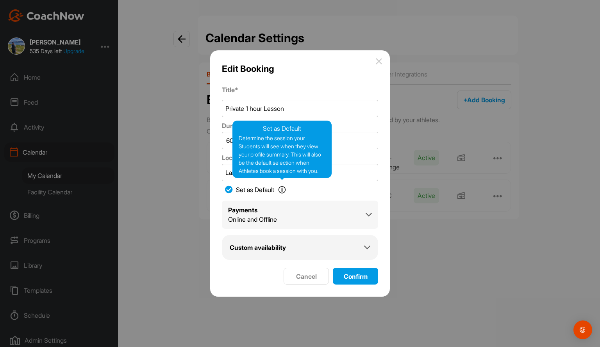
click at [282, 188] on icon at bounding box center [282, 190] width 8 height 8
click at [231, 188] on input "Set as Default Set as Default Determine the session your Students will see when…" at bounding box center [226, 189] width 9 height 9
checkbox input "false"
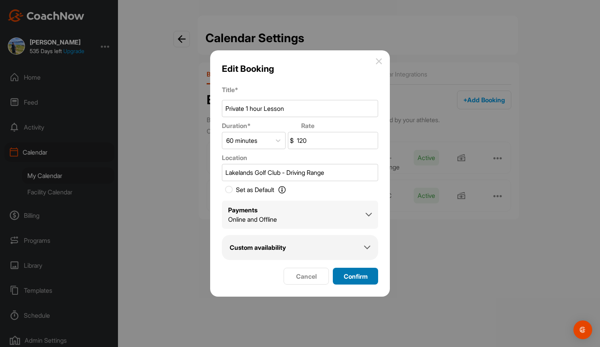
click at [351, 272] on div "Confirm" at bounding box center [355, 276] width 33 height 9
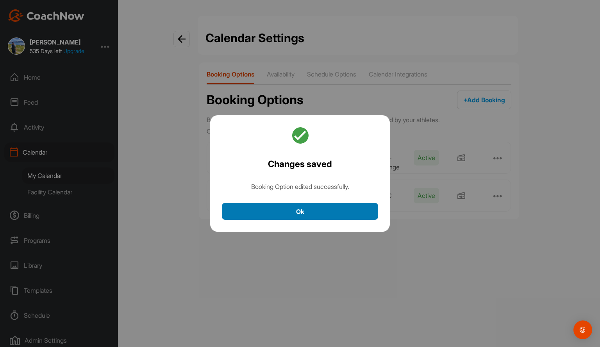
click at [328, 206] on button "Ok" at bounding box center [300, 211] width 156 height 17
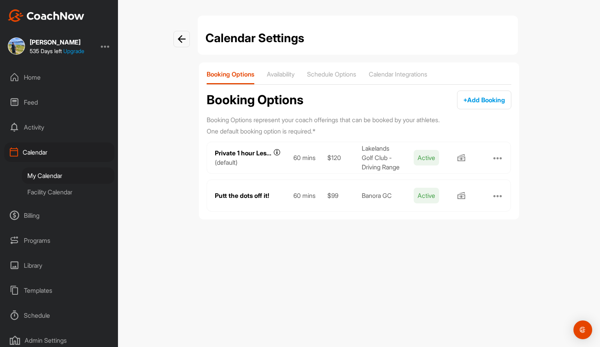
click at [521, 196] on div "Calendar Settings Booking Options Availability Schedule Options Calendar Integr…" at bounding box center [359, 121] width 336 height 210
click at [476, 100] on span "+ Add Booking" at bounding box center [484, 100] width 42 height 8
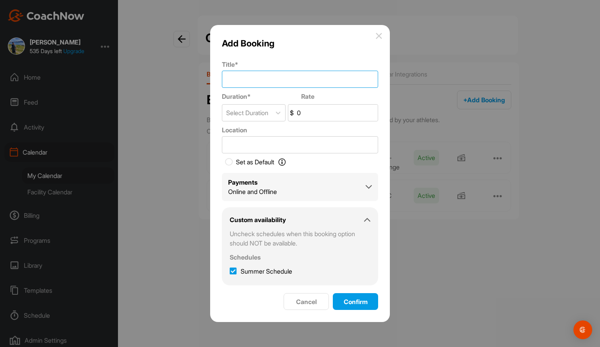
click at [269, 81] on input "Title *" at bounding box center [300, 79] width 156 height 17
type input "2 Hour On-corse"
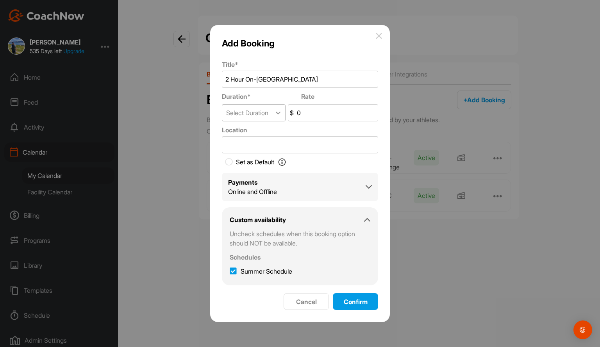
click at [278, 114] on icon at bounding box center [278, 113] width 8 height 8
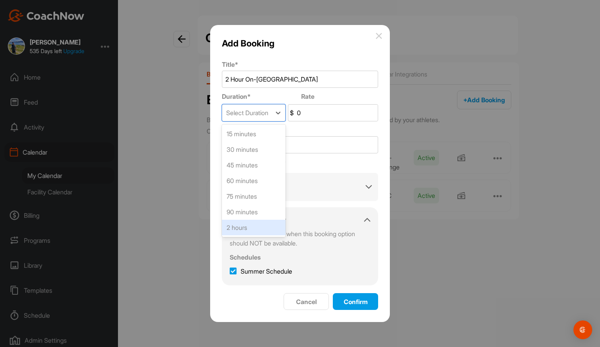
click at [243, 225] on div "2 hours" at bounding box center [254, 228] width 64 height 16
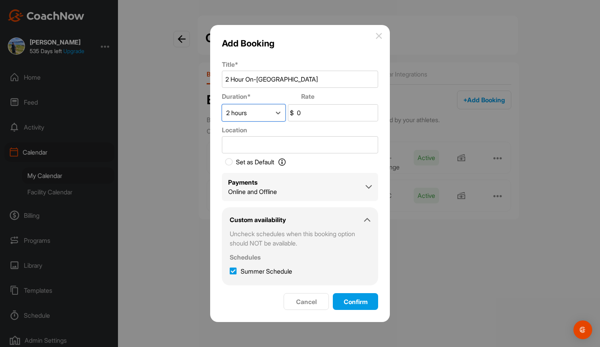
click at [313, 111] on input "0" at bounding box center [336, 113] width 82 height 16
type input "219"
click at [240, 147] on input "Location" at bounding box center [300, 144] width 156 height 17
type input "Banora GC"
click at [347, 299] on span "Confirm" at bounding box center [356, 302] width 24 height 8
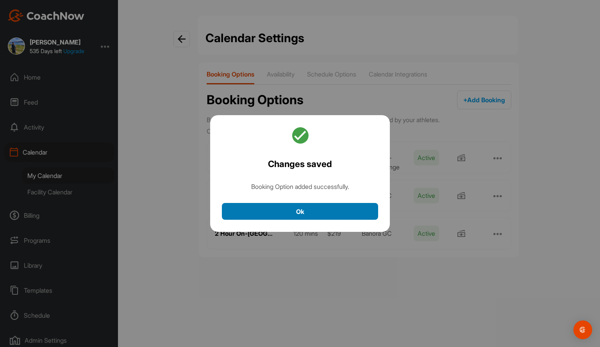
click at [302, 208] on button "Ok" at bounding box center [300, 211] width 156 height 17
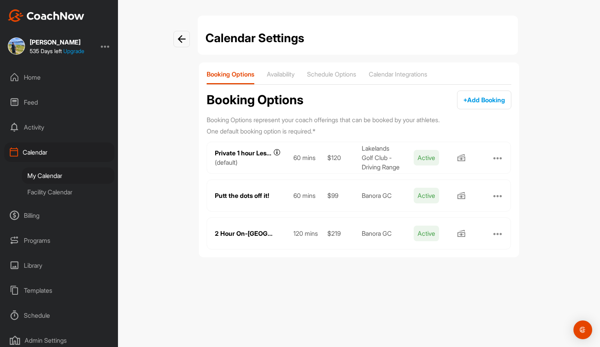
click at [501, 231] on div at bounding box center [497, 233] width 9 height 9
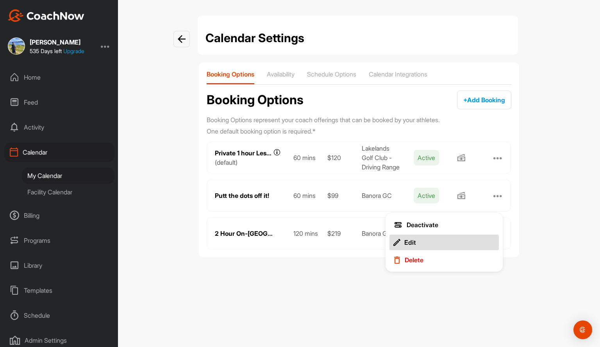
click at [416, 245] on button "Edit" at bounding box center [443, 243] width 109 height 16
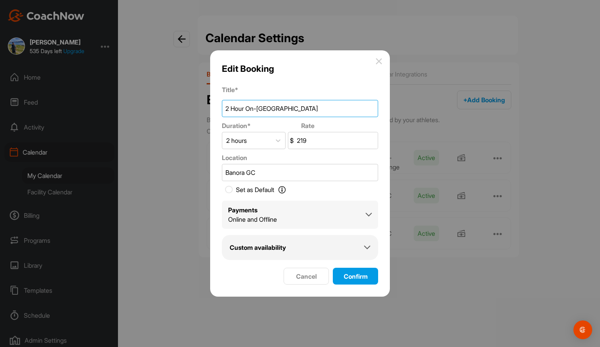
click at [263, 110] on input "2 Hour On-corse" at bounding box center [300, 108] width 156 height 17
click at [264, 110] on input "2 Hour On-corse" at bounding box center [300, 108] width 156 height 17
type input "2 Hour On-course"
click at [352, 279] on span "Confirm" at bounding box center [356, 277] width 24 height 8
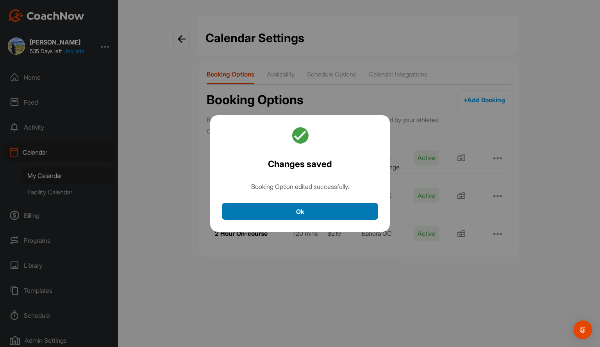
click at [331, 209] on button "Ok" at bounding box center [300, 211] width 156 height 17
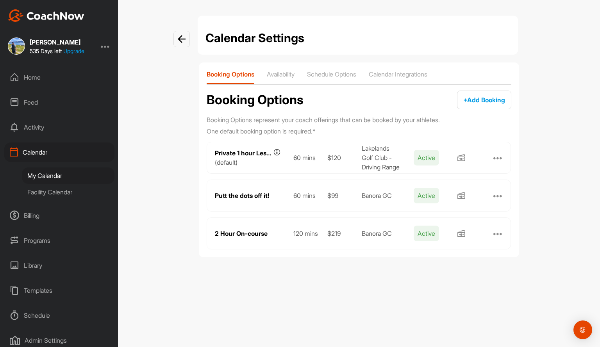
click at [505, 159] on div at bounding box center [493, 157] width 25 height 9
click at [501, 159] on div at bounding box center [497, 157] width 9 height 9
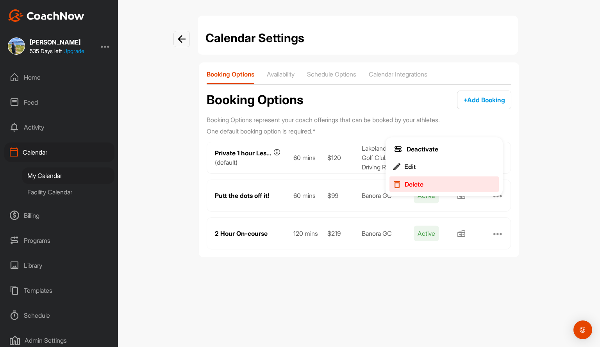
click at [405, 184] on div "Delete" at bounding box center [414, 184] width 19 height 8
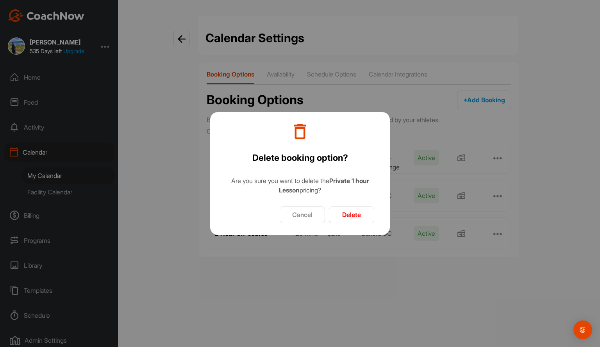
click at [339, 212] on button "Delete" at bounding box center [351, 215] width 45 height 17
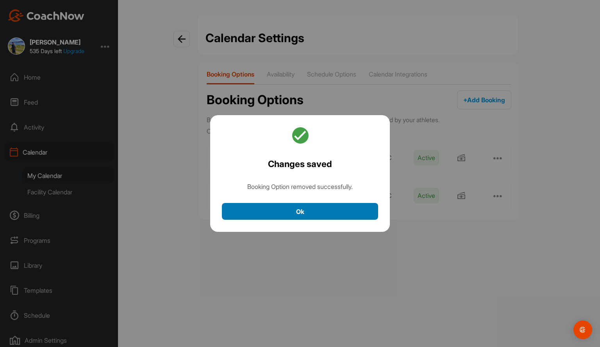
click at [315, 207] on button "Ok" at bounding box center [300, 211] width 156 height 17
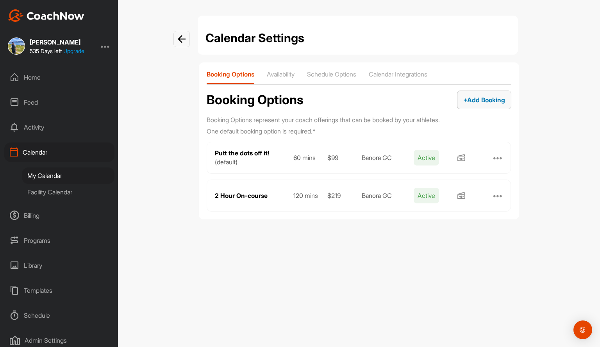
click at [460, 100] on button "+ Add Booking + Add" at bounding box center [484, 100] width 54 height 19
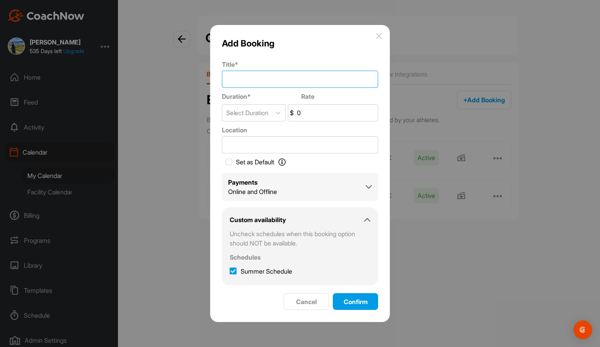
click at [253, 76] on input "Title *" at bounding box center [300, 79] width 156 height 17
type input "I"
click at [247, 78] on input "1 Hour indi" at bounding box center [300, 79] width 156 height 17
click at [266, 82] on input "1 Hour Indi" at bounding box center [300, 79] width 156 height 17
type input "1 Hour Individual"
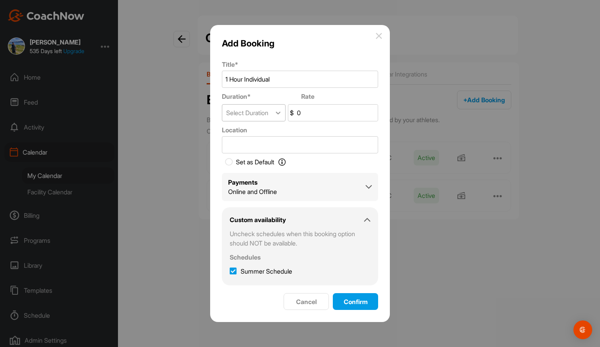
click at [281, 113] on icon at bounding box center [278, 113] width 8 height 8
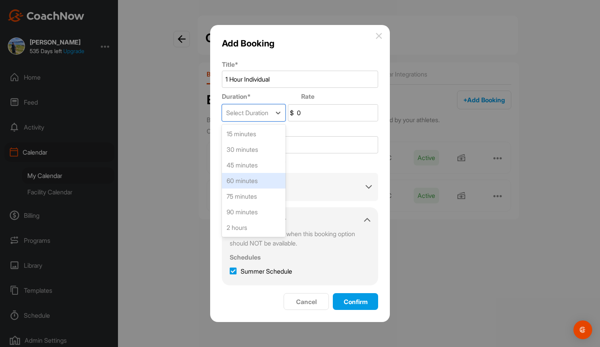
click at [248, 185] on div "60 minutes" at bounding box center [254, 181] width 64 height 16
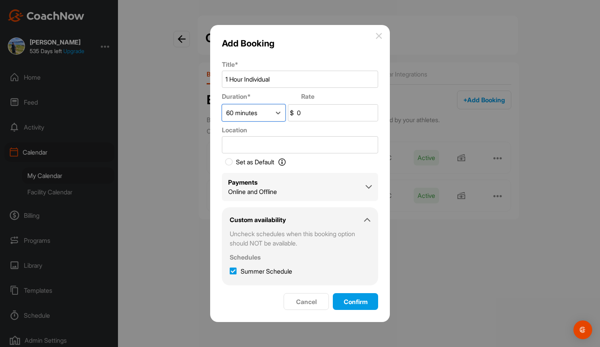
click at [310, 111] on input "0" at bounding box center [336, 113] width 82 height 16
type input "99"
click at [231, 149] on input "Location" at bounding box center [300, 144] width 156 height 17
type input "Lakelands Golf Club - Driving Range"
click at [356, 296] on button "Confirm" at bounding box center [355, 301] width 45 height 17
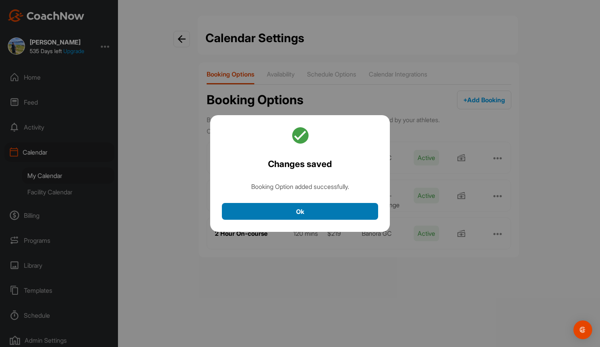
click at [316, 204] on button "Ok" at bounding box center [300, 211] width 156 height 17
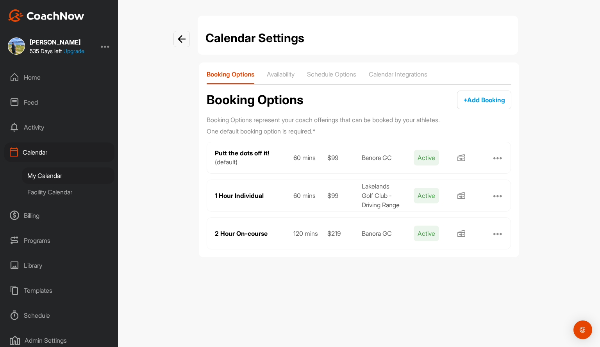
click at [498, 158] on div at bounding box center [497, 157] width 9 height 9
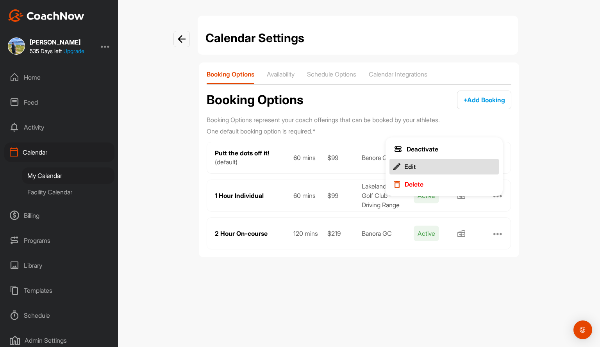
click at [410, 167] on div "Edit" at bounding box center [410, 167] width 12 height 8
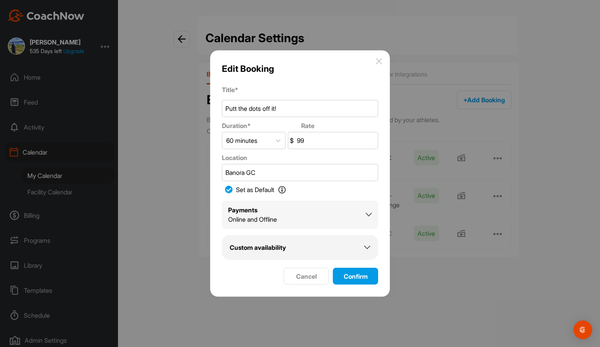
click at [228, 189] on icon at bounding box center [229, 190] width 8 height 8
click at [228, 189] on input "Set as Default Set as Default Determine the session your Students will see when…" at bounding box center [226, 189] width 9 height 9
checkbox input "false"
click at [349, 276] on span "Confirm" at bounding box center [356, 277] width 24 height 8
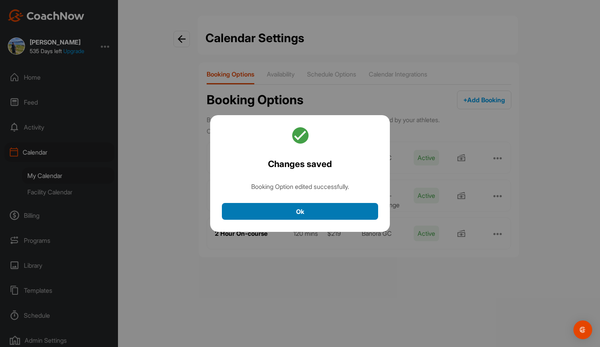
click at [319, 209] on button "Ok" at bounding box center [300, 211] width 156 height 17
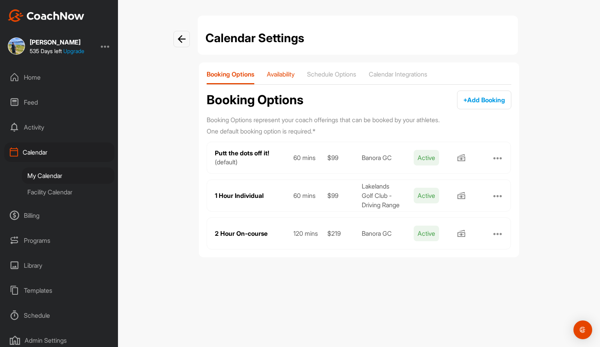
click at [285, 75] on p "Availability" at bounding box center [281, 74] width 28 height 8
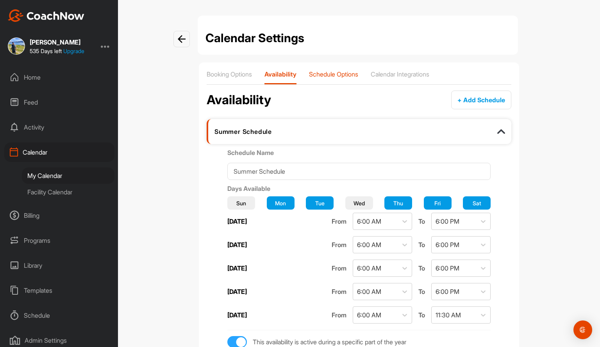
click at [326, 79] on div "Schedule Options" at bounding box center [333, 77] width 49 height 14
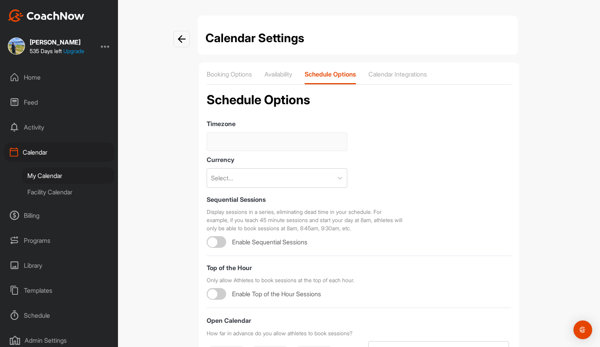
type input "(GMT+10:00) Brisbane"
checkbox input "true"
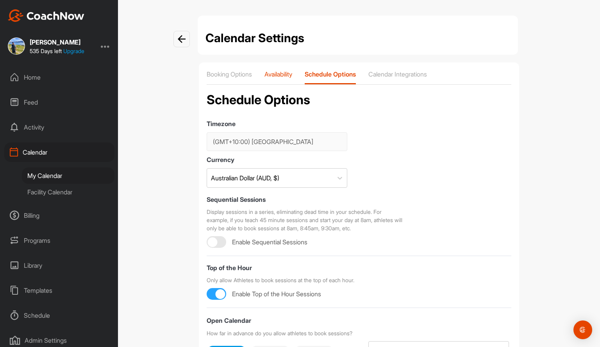
click at [280, 75] on p "Availability" at bounding box center [278, 74] width 28 height 8
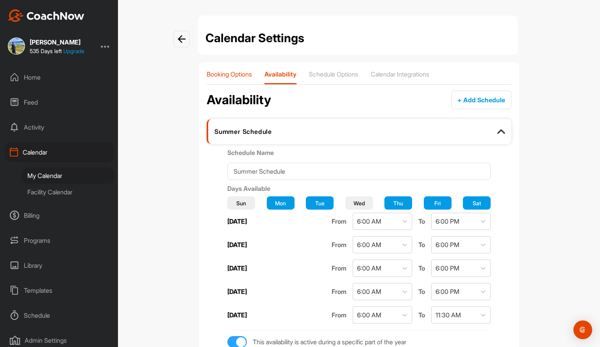
click at [245, 75] on p "Booking Options" at bounding box center [229, 74] width 45 height 8
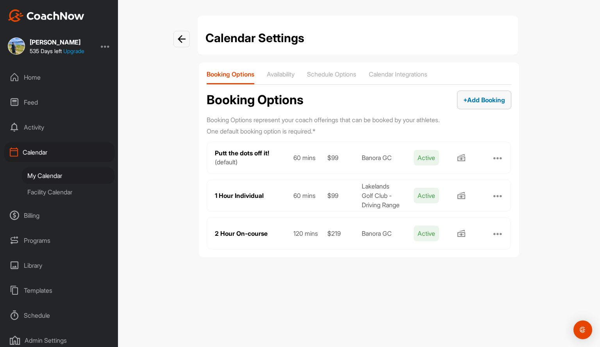
click at [465, 103] on div "+ Add Booking + Add" at bounding box center [484, 99] width 42 height 9
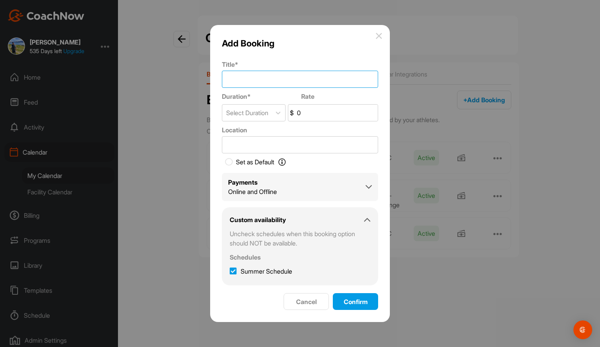
click at [257, 80] on input "Title *" at bounding box center [300, 79] width 156 height 17
type input "AimPoint Putting"
click at [281, 114] on icon at bounding box center [278, 113] width 5 height 3
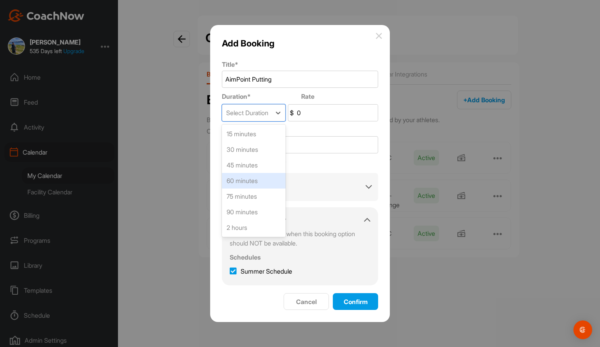
click at [248, 184] on div "60 minutes" at bounding box center [254, 181] width 64 height 16
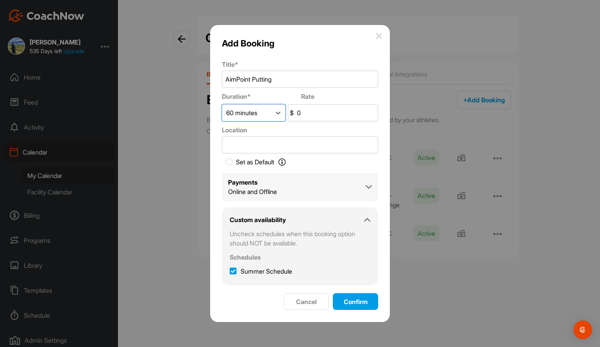
click at [320, 117] on input "0" at bounding box center [336, 113] width 82 height 16
type input "99"
click at [257, 150] on input "Location" at bounding box center [300, 144] width 156 height 17
type input "Banora GC"
click at [346, 305] on span "Confirm" at bounding box center [356, 302] width 24 height 8
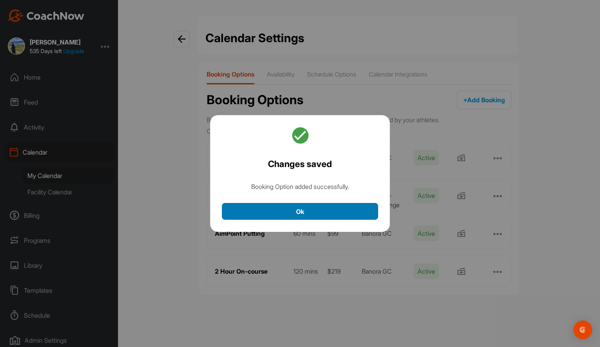
click at [301, 208] on button "Ok" at bounding box center [300, 211] width 156 height 17
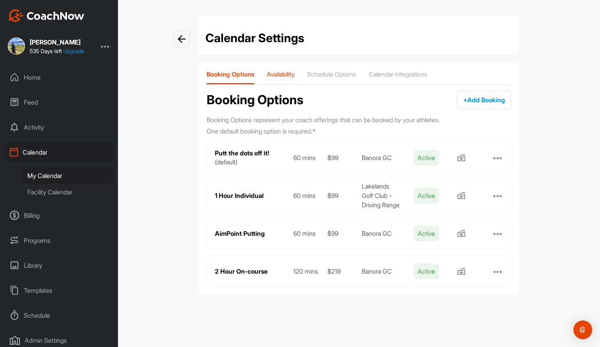
click at [285, 80] on div "Availability" at bounding box center [281, 77] width 28 height 14
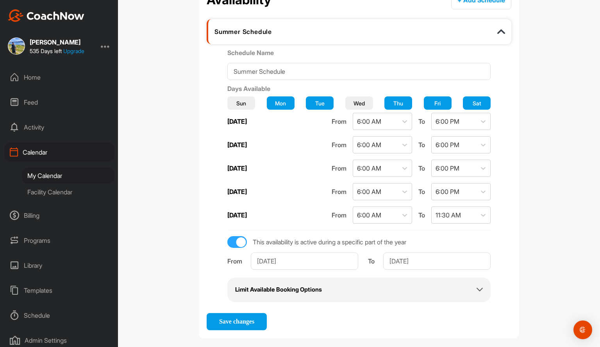
scroll to position [107, 0]
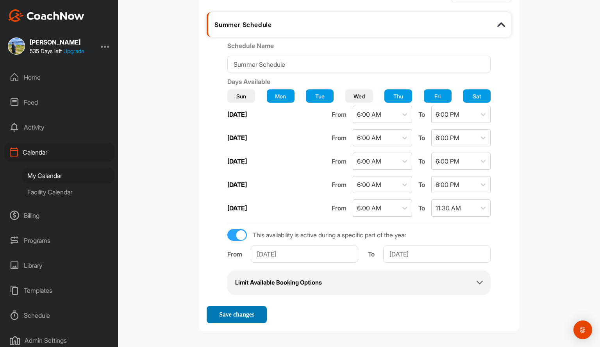
click at [235, 316] on div "Save changes" at bounding box center [237, 314] width 48 height 7
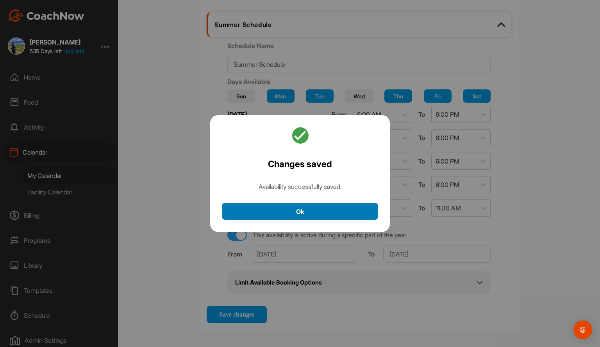
click at [306, 215] on button "Ok" at bounding box center [300, 211] width 156 height 17
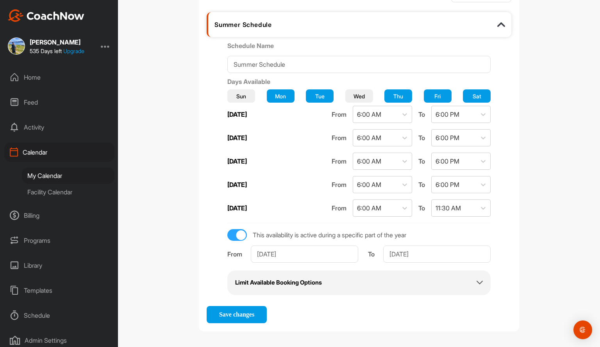
click at [332, 276] on div "Limit Available Booking Options Uncheck booking options that should NOT be avai…" at bounding box center [358, 283] width 263 height 25
click at [476, 280] on icon at bounding box center [479, 283] width 6 height 6
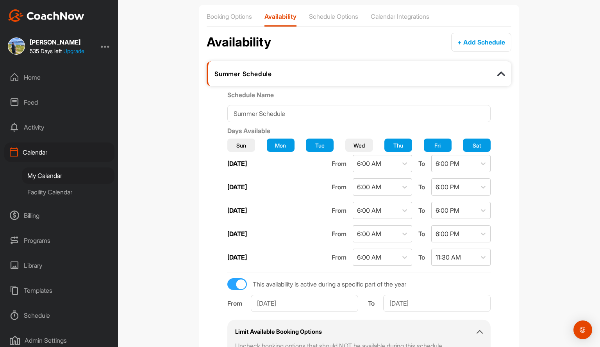
scroll to position [58, 0]
click at [556, 192] on div "Calendar Settings Booking Options Availability Schedule Options Calendar Integr…" at bounding box center [359, 173] width 482 height 347
